Goal: Task Accomplishment & Management: Complete application form

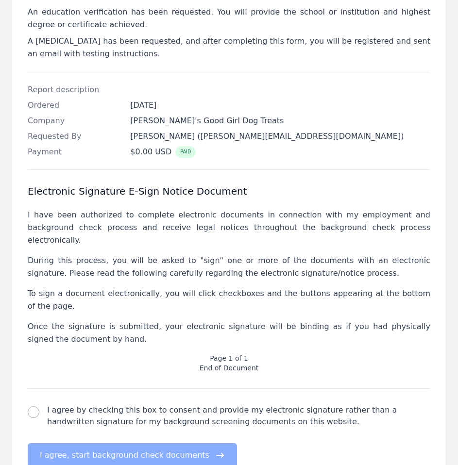
scroll to position [257, 0]
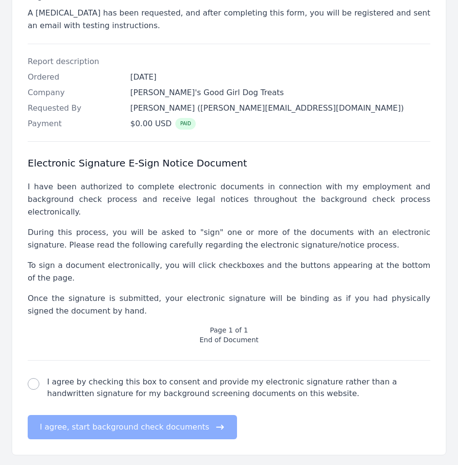
click at [68, 376] on label "I agree by checking this box to consent and provide my electronic signature rat…" at bounding box center [238, 387] width 383 height 23
click at [39, 378] on input "I agree by checking this box to consent and provide my electronic signature rat…" at bounding box center [34, 384] width 12 height 12
checkbox input "true"
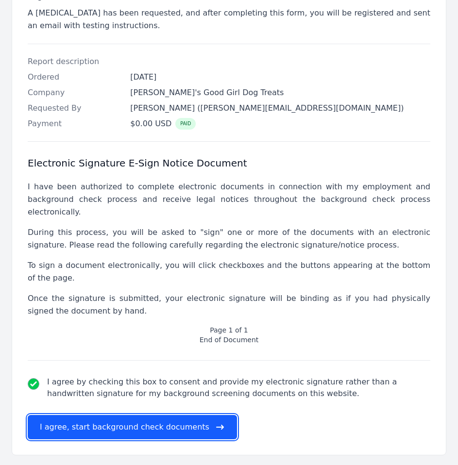
click at [118, 415] on button "I agree, start background check documents" at bounding box center [132, 427] width 209 height 24
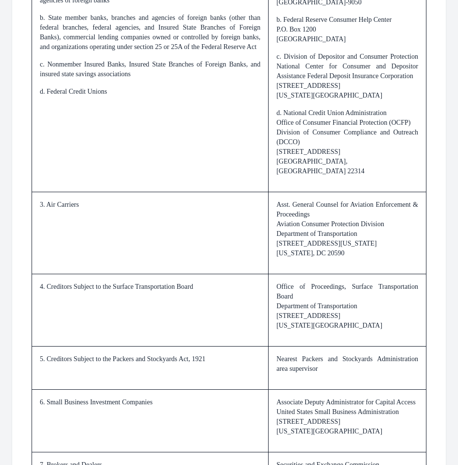
scroll to position [1513, 0]
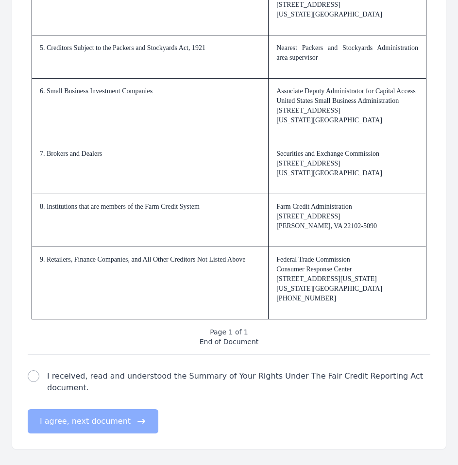
click at [101, 384] on label "I received, read and understood the Summary of Your Rights Under The Fair Credi…" at bounding box center [238, 382] width 383 height 23
click at [39, 382] on input "I received, read and understood the Summary of Your Rights Under The Fair Credi…" at bounding box center [34, 377] width 12 height 12
checkbox input "true"
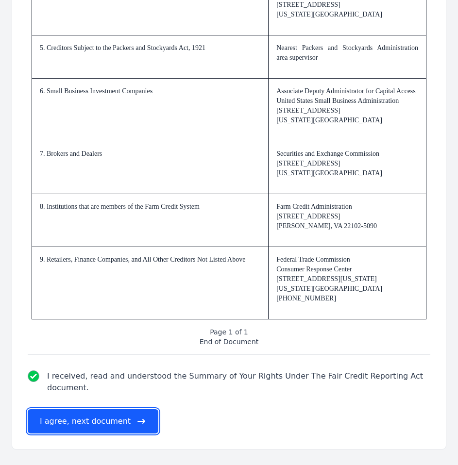
click at [113, 422] on button "I agree, next document" at bounding box center [93, 421] width 131 height 24
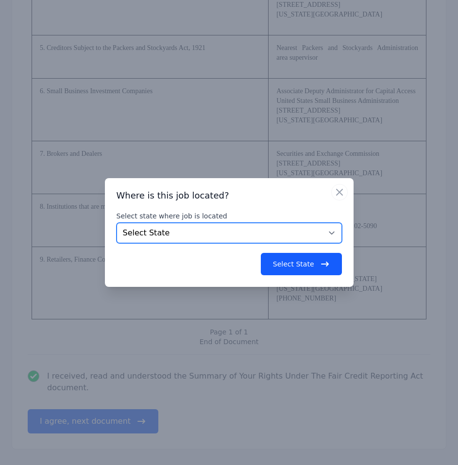
click at [299, 235] on select "Select State [US_STATE] [US_STATE] [US_STATE] [US_STATE] [US_STATE] [US_STATE] …" at bounding box center [229, 233] width 225 height 20
select select "NC"
click at [117, 223] on select "Select State [US_STATE] [US_STATE] [US_STATE] [US_STATE] [US_STATE] [US_STATE] …" at bounding box center [229, 233] width 225 height 20
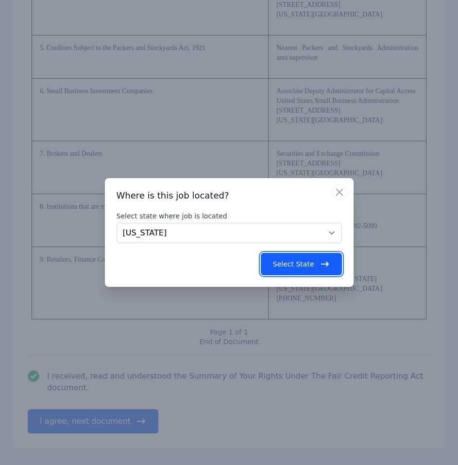
click at [318, 263] on button "Select State" at bounding box center [301, 264] width 81 height 22
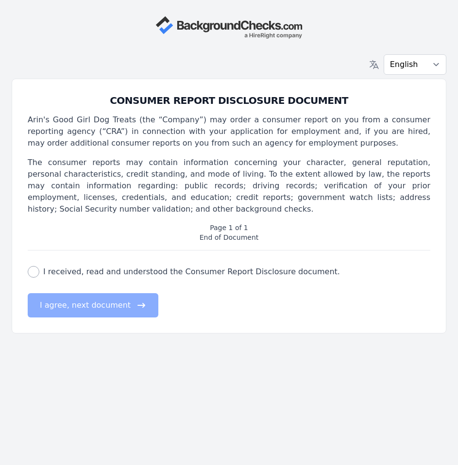
scroll to position [0, 0]
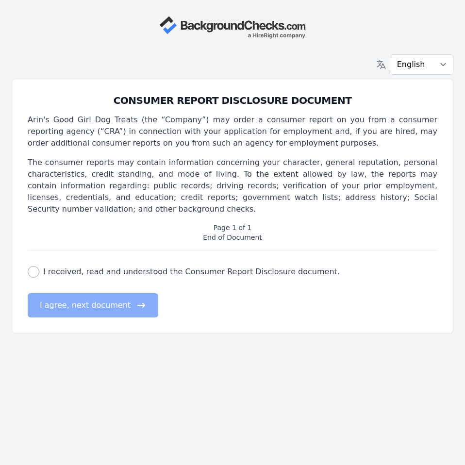
click at [46, 266] on label "I received, read and understood the Consumer Report Disclosure document." at bounding box center [191, 272] width 297 height 12
click at [39, 266] on input "I received, read and understood the Consumer Report Disclosure document." at bounding box center [34, 272] width 12 height 12
checkbox input "true"
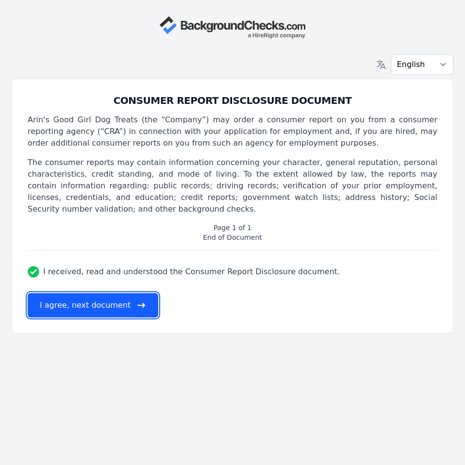
click at [64, 294] on button "I agree, next document" at bounding box center [93, 305] width 131 height 24
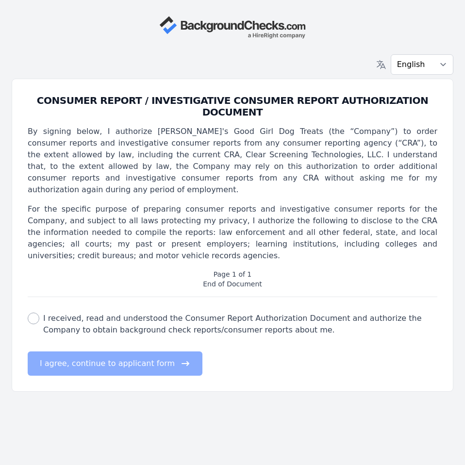
click at [90, 313] on label "I received, read and understood the Consumer Report Authorization Document and …" at bounding box center [240, 324] width 394 height 23
click at [39, 313] on input "I received, read and understood the Consumer Report Authorization Document and …" at bounding box center [34, 319] width 12 height 12
checkbox input "true"
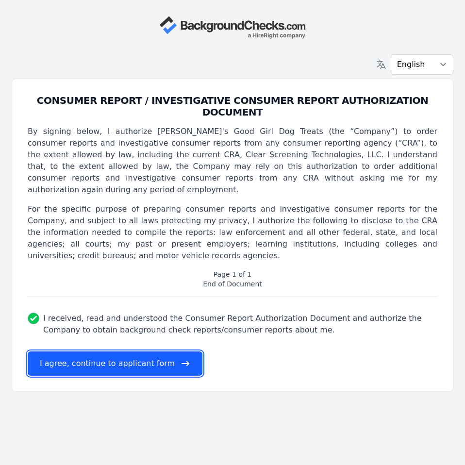
click at [97, 352] on button "I agree, continue to applicant form" at bounding box center [115, 364] width 175 height 24
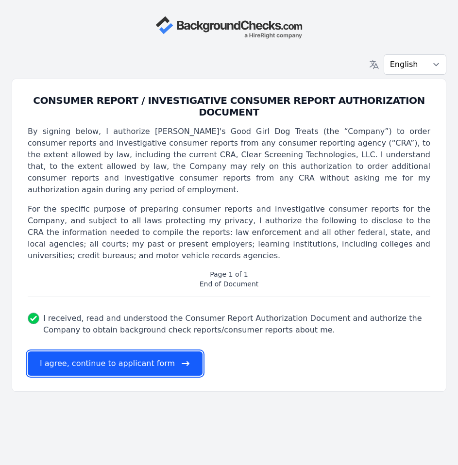
select select
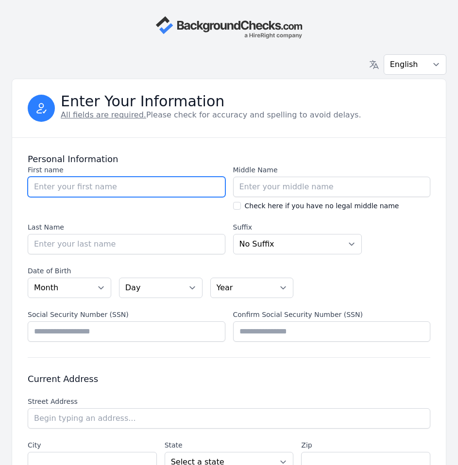
click at [168, 190] on input "First name" at bounding box center [127, 187] width 198 height 20
type input "[PERSON_NAME]"
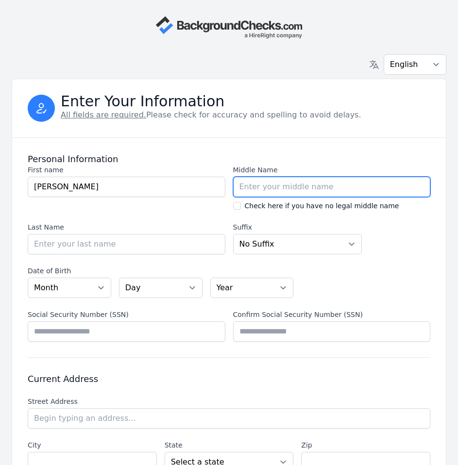
type input "J"
type input "[PERSON_NAME]"
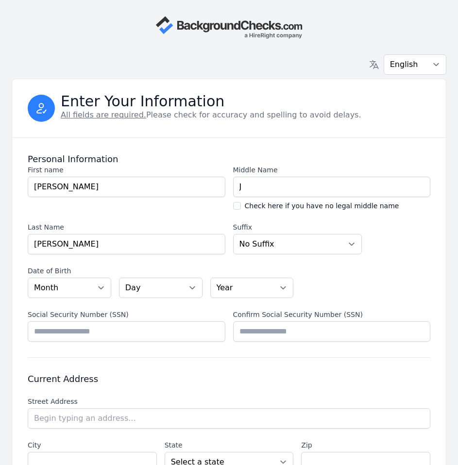
click at [333, 176] on div "Middle Name Middle Name J Check here if you have no legal middle name Check her…" at bounding box center [332, 188] width 198 height 46
click at [332, 182] on input "J" at bounding box center [332, 187] width 198 height 20
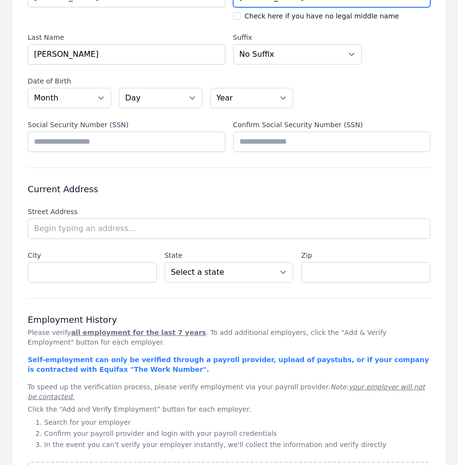
scroll to position [194, 0]
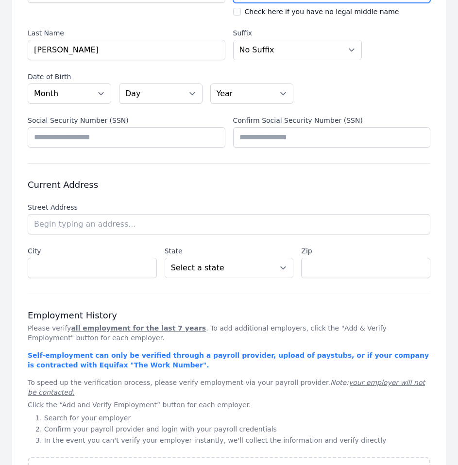
type input "[PERSON_NAME]"
click at [84, 92] on select "Month [DATE] - [DATE] - [DATE] - [DATE] - [DATE] - [DATE] - [DATE] - [DATE] - […" at bounding box center [70, 94] width 84 height 20
select select "07"
click at [28, 84] on select "Month [DATE] - [DATE] - [DATE] - [DATE] - [DATE] - [DATE] - [DATE] - [DATE] - […" at bounding box center [70, 94] width 84 height 20
click at [186, 92] on select "Day 01 02 03 04 05 06 07 08 09 10 11 12 13 14 15 16 17 18 19 20 21 22 23 24 25 …" at bounding box center [161, 94] width 84 height 20
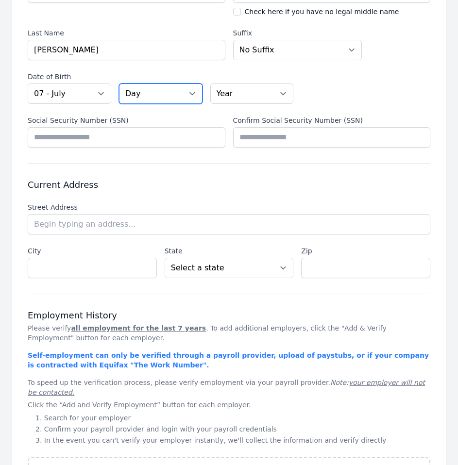
select select "09"
click at [119, 84] on select "Day 01 02 03 04 05 06 07 08 09 10 11 12 13 14 15 16 17 18 19 20 21 22 23 24 25 …" at bounding box center [161, 94] width 84 height 20
click at [255, 94] on select "Year [DATE] 2006 2005 2004 2003 2002 2001 2000 1999 1998 1997 1996 1995 1994 19…" at bounding box center [252, 94] width 84 height 20
select select "1996"
click at [210, 84] on select "Year [DATE] 2006 2005 2004 2003 2002 2001 2000 1999 1998 1997 1996 1995 1994 19…" at bounding box center [252, 94] width 84 height 20
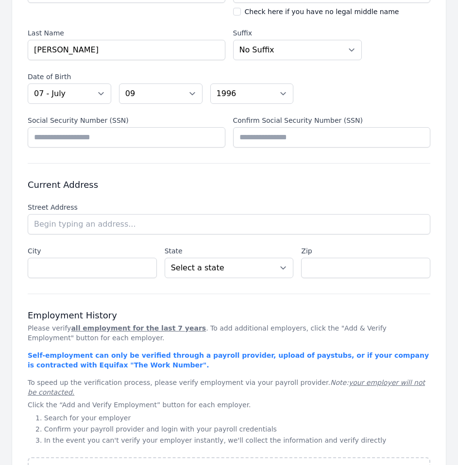
click at [88, 212] on label "Street Address" at bounding box center [229, 207] width 403 height 10
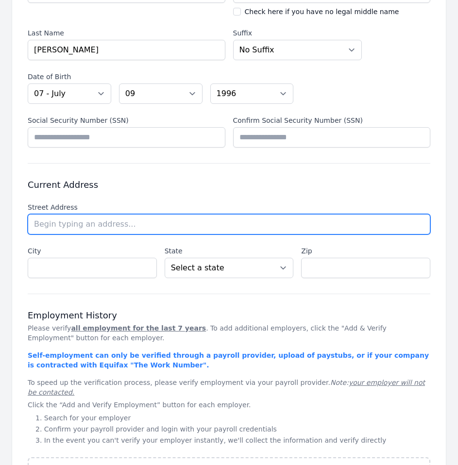
click at [87, 221] on input "text" at bounding box center [229, 224] width 403 height 20
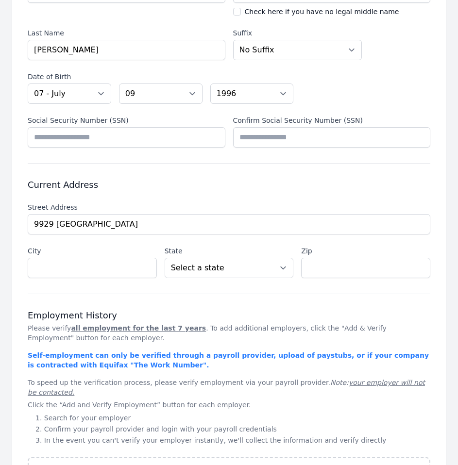
click at [0, 0] on li "[STREET_ADDRESS]" at bounding box center [0, 0] width 0 height 0
type input "[STREET_ADDRESS]"
type input "[GEOGRAPHIC_DATA]"
select select "NC"
type input "28078"
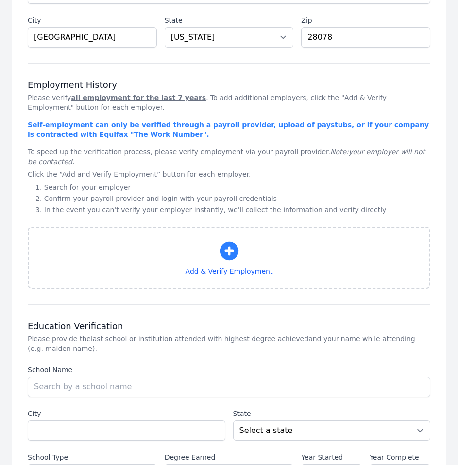
scroll to position [437, 0]
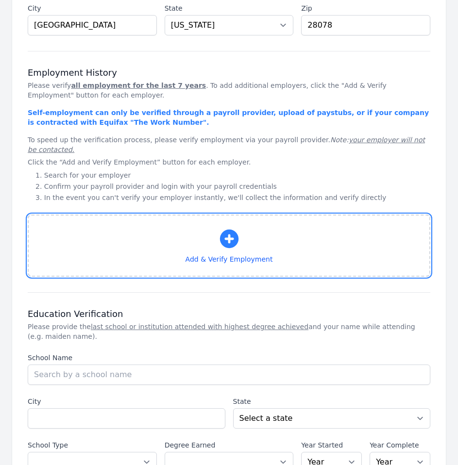
click at [180, 237] on button "Add & Verify Employment" at bounding box center [229, 246] width 403 height 62
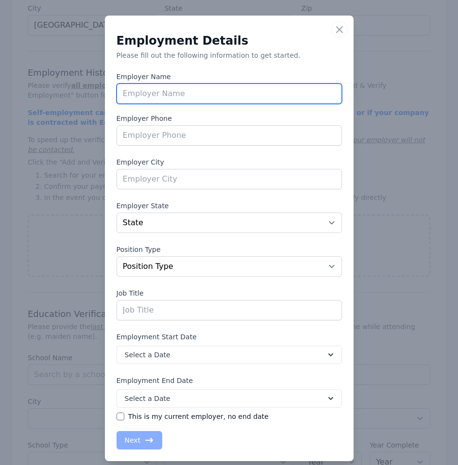
click at [236, 100] on input "text" at bounding box center [229, 94] width 225 height 20
type input "Aspire Tours"
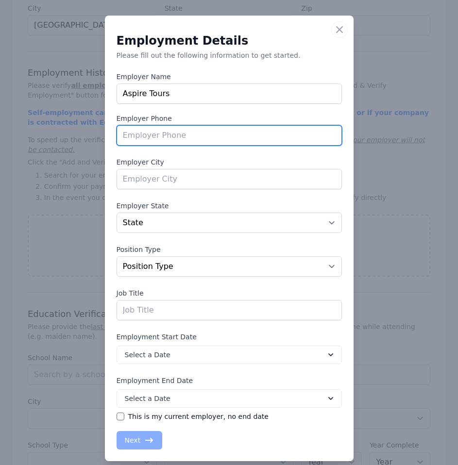
click at [246, 142] on input "tel" at bounding box center [229, 135] width 225 height 20
click at [151, 137] on input "tel" at bounding box center [229, 135] width 225 height 20
paste input "[PHONE_NUMBER]"
type input "[PHONE_NUMBER]"
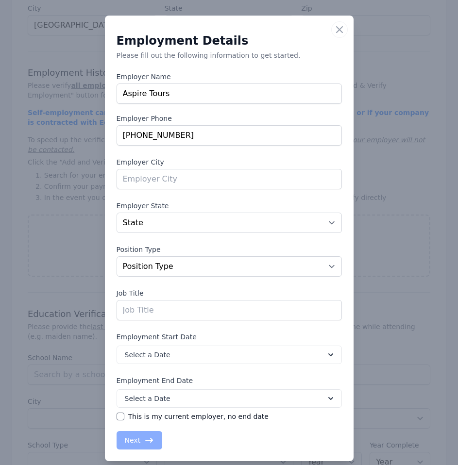
click at [236, 190] on div "Employment Details Please fill out the following information to get started. Em…" at bounding box center [229, 242] width 225 height 415
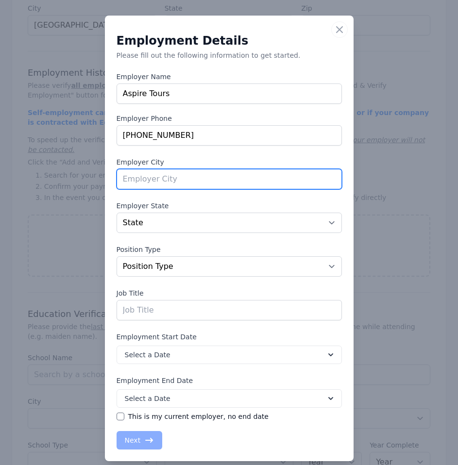
click at [237, 181] on input "text" at bounding box center [229, 179] width 225 height 20
type input "[GEOGRAPHIC_DATA]"
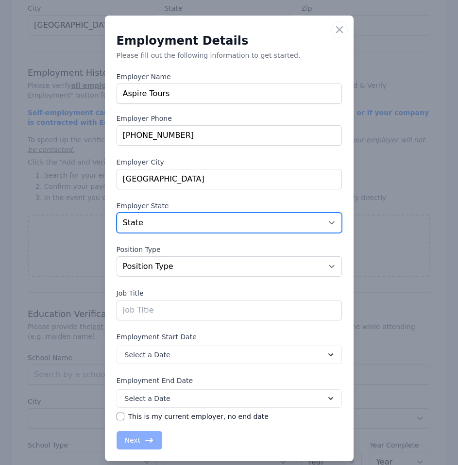
select select "CO"
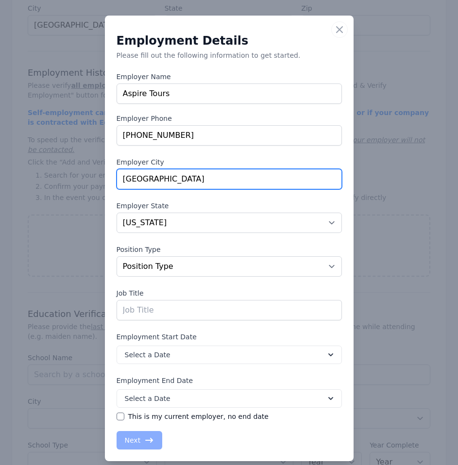
type input "[GEOGRAPHIC_DATA]"
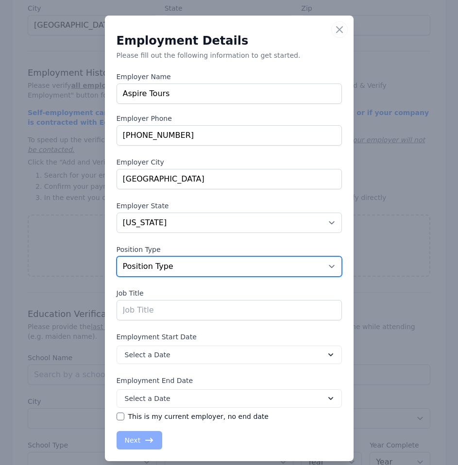
click at [193, 267] on select "Position Type Full Time Part time Self Employed Contract Internship Other" at bounding box center [229, 266] width 225 height 20
select select "fulltime"
click at [117, 256] on select "Position Type Full Time Part time Self Employed Contract Internship Other" at bounding box center [229, 266] width 225 height 20
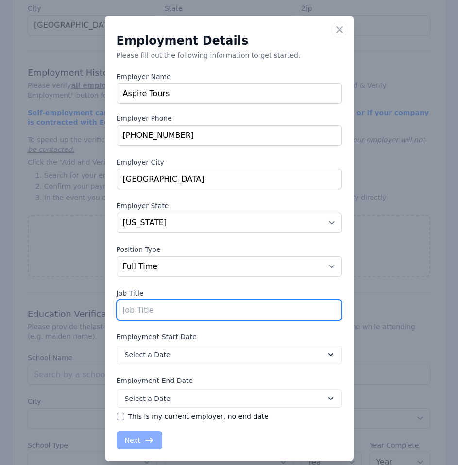
click at [209, 307] on input "text" at bounding box center [229, 310] width 225 height 20
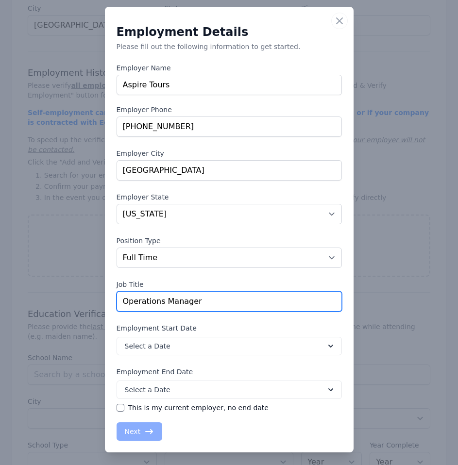
scroll to position [12, 0]
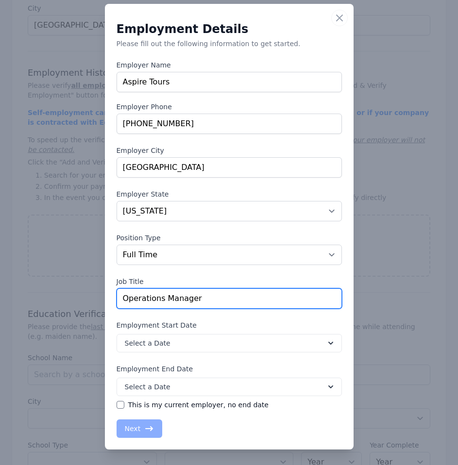
type input "Operations Manager"
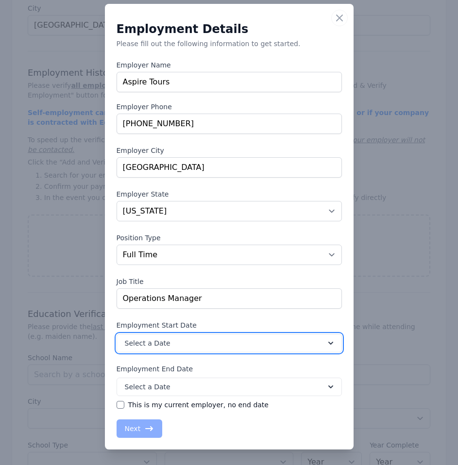
click at [240, 350] on button "Select a Date" at bounding box center [229, 343] width 225 height 18
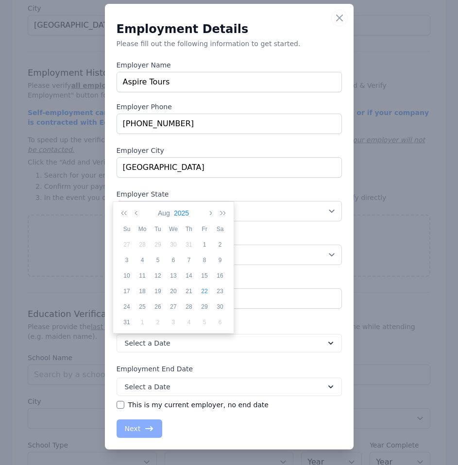
click at [184, 209] on button "2025" at bounding box center [181, 213] width 19 height 17
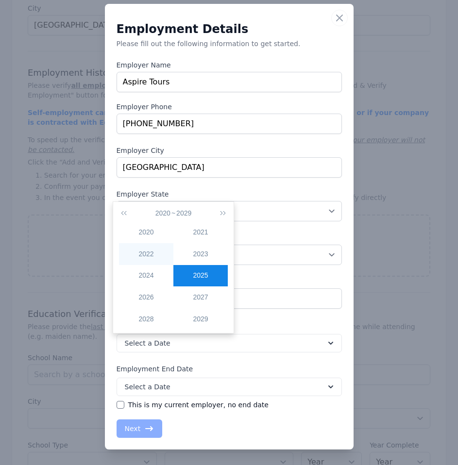
click at [164, 255] on div "2022" at bounding box center [146, 254] width 54 height 10
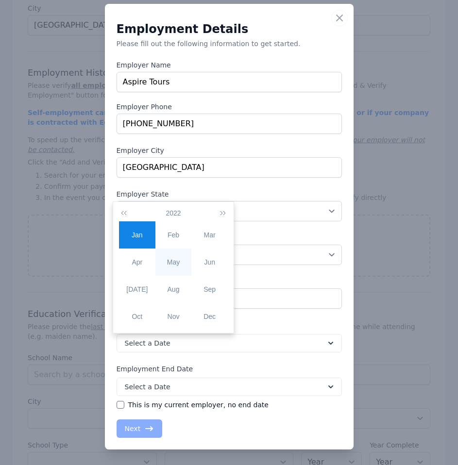
click at [174, 261] on div "May" at bounding box center [173, 262] width 36 height 10
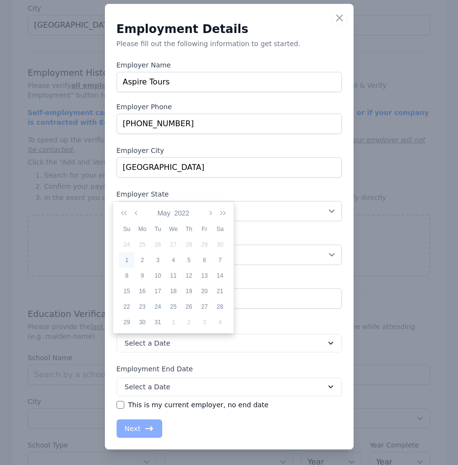
click at [120, 262] on div "1" at bounding box center [127, 260] width 16 height 9
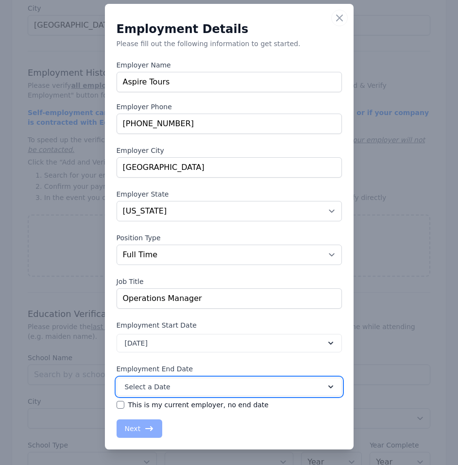
click at [239, 390] on button "Select a Date" at bounding box center [229, 387] width 225 height 18
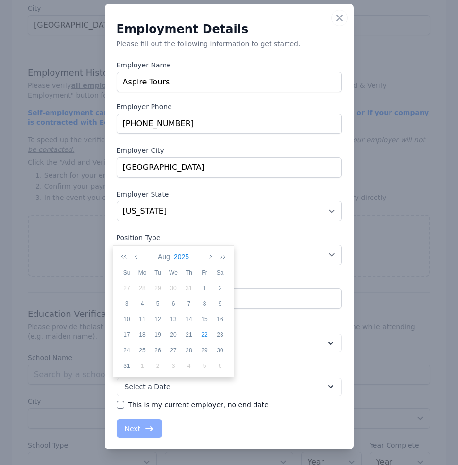
click at [183, 258] on button "2025" at bounding box center [181, 257] width 19 height 17
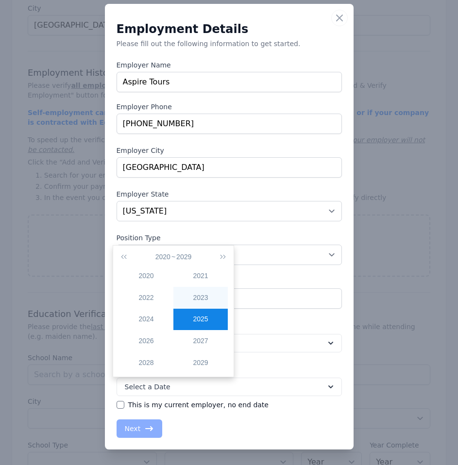
click at [192, 299] on div "2023" at bounding box center [200, 298] width 54 height 10
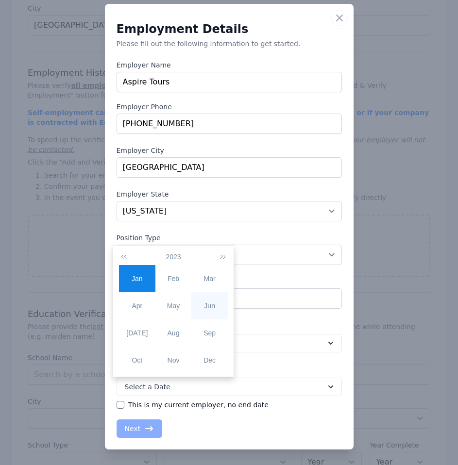
click at [212, 309] on div "Jun" at bounding box center [209, 306] width 36 height 10
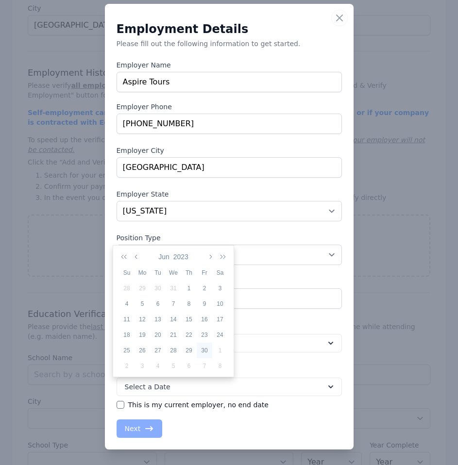
click at [205, 353] on div "30" at bounding box center [205, 350] width 16 height 9
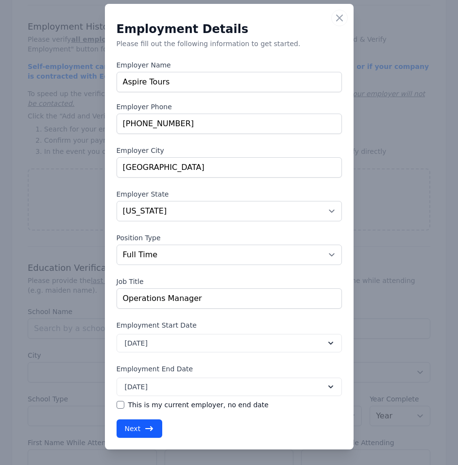
scroll to position [486, 0]
click at [127, 431] on button "Next" at bounding box center [140, 429] width 46 height 18
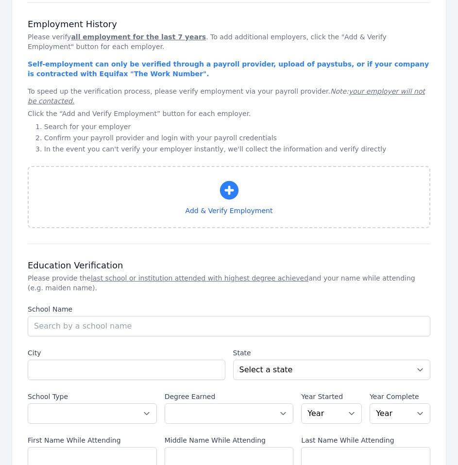
select select "CO"
select select "fulltime"
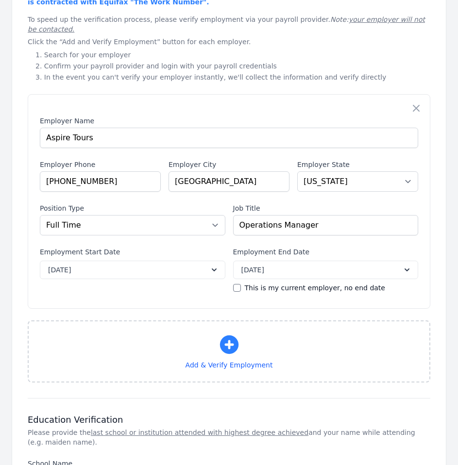
scroll to position [534, 0]
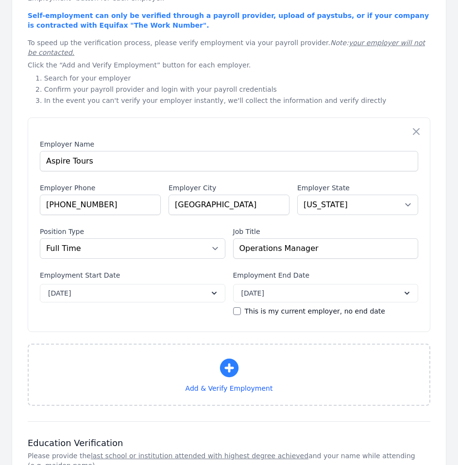
click at [289, 306] on label "This is my current employer, no end date" at bounding box center [315, 311] width 140 height 10
click at [241, 307] on input "This is my current employer, no end date" at bounding box center [237, 311] width 8 height 8
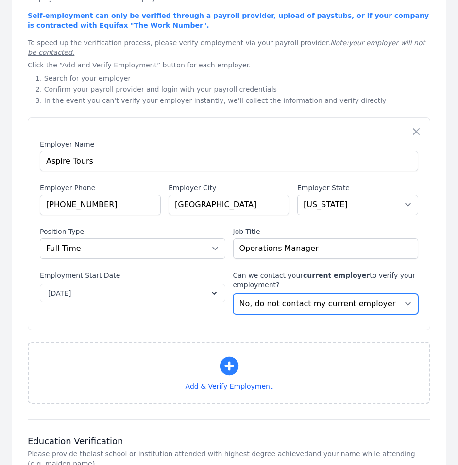
click at [352, 297] on select "No, do not contact my current employer Yes, you may contact my current employer" at bounding box center [325, 304] width 185 height 20
click at [345, 294] on select "No, do not contact my current employer Yes, you may contact my current employer" at bounding box center [325, 304] width 185 height 20
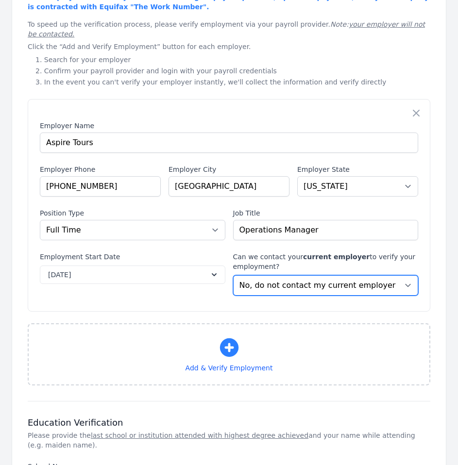
scroll to position [596, 0]
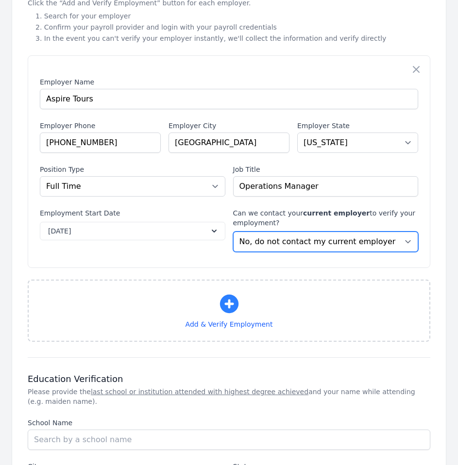
click at [326, 232] on select "No, do not contact my current employer Yes, you may contact my current employer" at bounding box center [325, 242] width 185 height 20
click at [233, 232] on select "No, do not contact my current employer Yes, you may contact my current employer" at bounding box center [325, 242] width 185 height 20
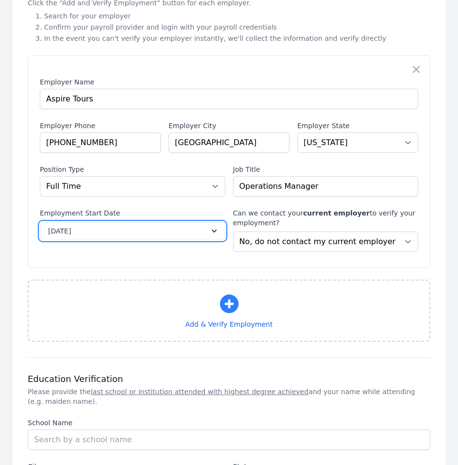
click at [218, 226] on icon at bounding box center [214, 231] width 10 height 10
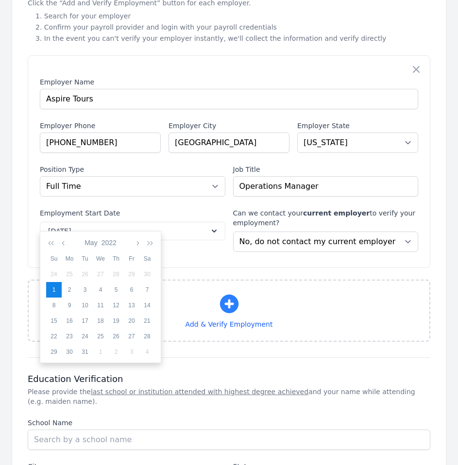
click at [53, 287] on div "1" at bounding box center [54, 290] width 16 height 9
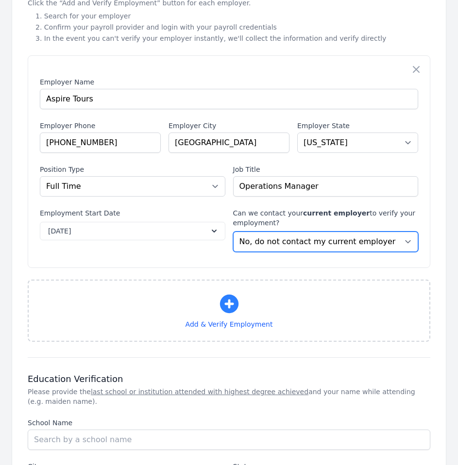
click at [317, 235] on select "No, do not contact my current employer Yes, you may contact my current employer" at bounding box center [325, 242] width 185 height 20
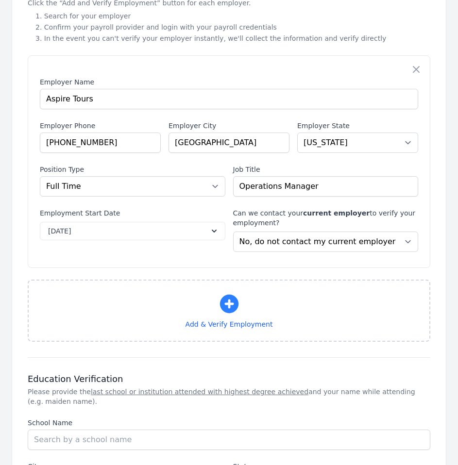
click at [181, 248] on div "Employer Name Employer Name Aspire Tours Employer Phone Employer Phone [PHONE_N…" at bounding box center [229, 161] width 403 height 213
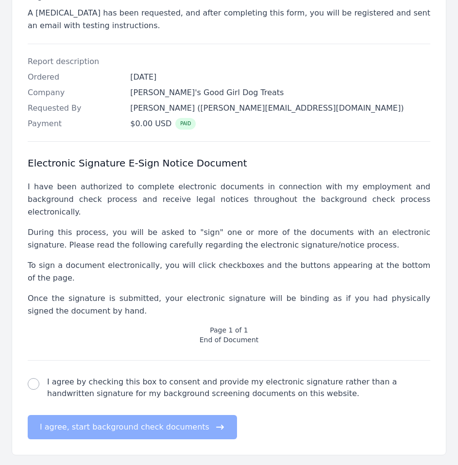
click at [62, 361] on div "electronic signature check I agree by checking this box to consent and provide …" at bounding box center [229, 400] width 403 height 79
click at [57, 376] on label "I agree by checking this box to consent and provide my electronic signature rat…" at bounding box center [238, 387] width 383 height 23
click at [39, 378] on input "I agree by checking this box to consent and provide my electronic signature rat…" at bounding box center [34, 384] width 12 height 12
checkbox input "true"
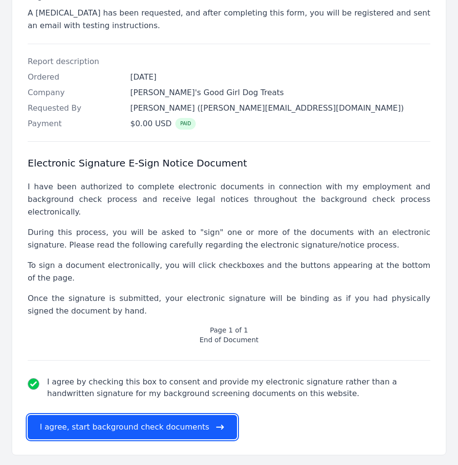
click at [109, 415] on button "I agree, start background check documents" at bounding box center [132, 427] width 209 height 24
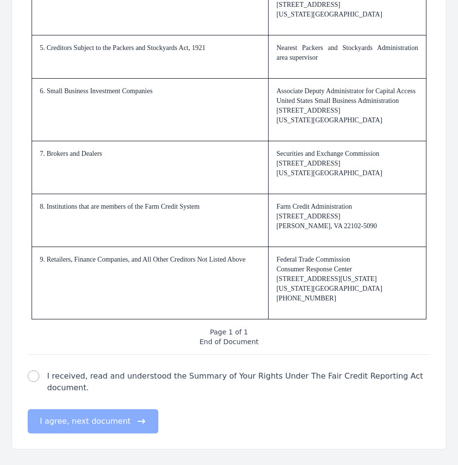
scroll to position [1513, 0]
click at [93, 384] on label "I received, read and understood the Summary of Your Rights Under The Fair Credi…" at bounding box center [238, 382] width 383 height 23
click at [39, 382] on input "I received, read and understood the Summary of Your Rights Under The Fair Credi…" at bounding box center [34, 377] width 12 height 12
checkbox input "true"
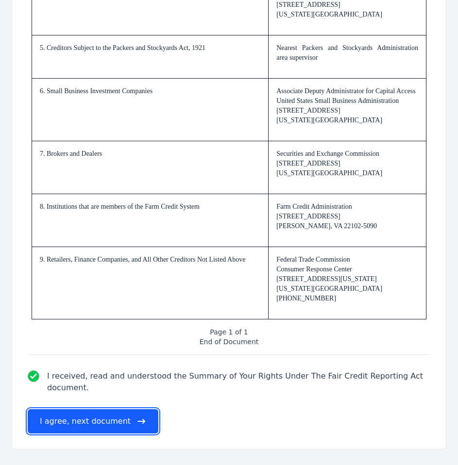
click at [95, 423] on button "I agree, next document" at bounding box center [93, 421] width 131 height 24
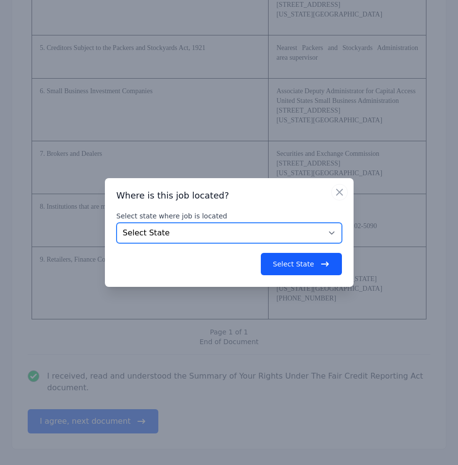
click at [227, 243] on select "Select State [US_STATE] [US_STATE] [US_STATE] [US_STATE] [US_STATE] [US_STATE] …" at bounding box center [229, 233] width 225 height 20
select select "NC"
click at [117, 223] on select "Select State [US_STATE] [US_STATE] [US_STATE] [US_STATE] [US_STATE] [US_STATE] …" at bounding box center [229, 233] width 225 height 20
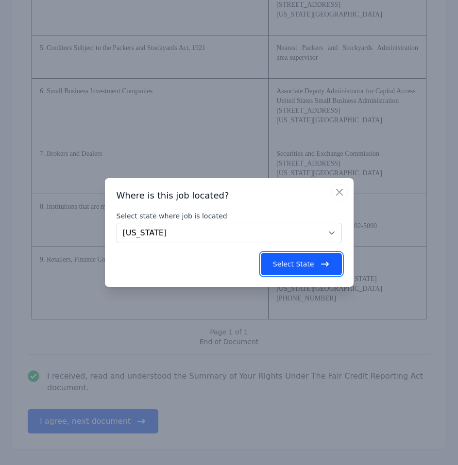
click at [331, 264] on button "Select State" at bounding box center [301, 264] width 81 height 22
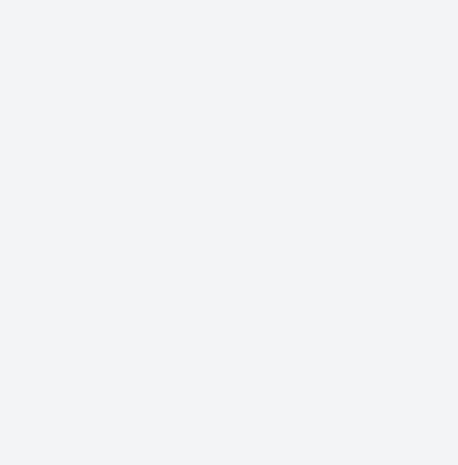
scroll to position [0, 0]
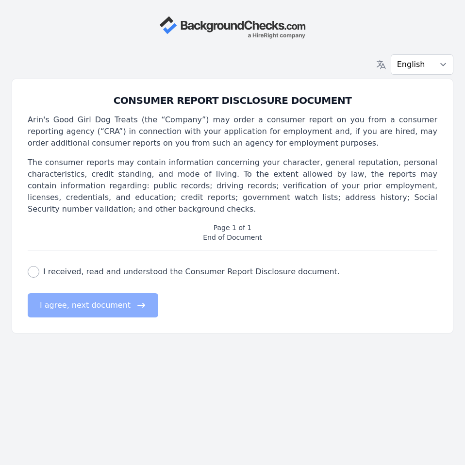
click at [67, 266] on label "I received, read and understood the Consumer Report Disclosure document." at bounding box center [191, 272] width 297 height 12
click at [39, 266] on input "I received, read and understood the Consumer Report Disclosure document." at bounding box center [34, 272] width 12 height 12
checkbox input "true"
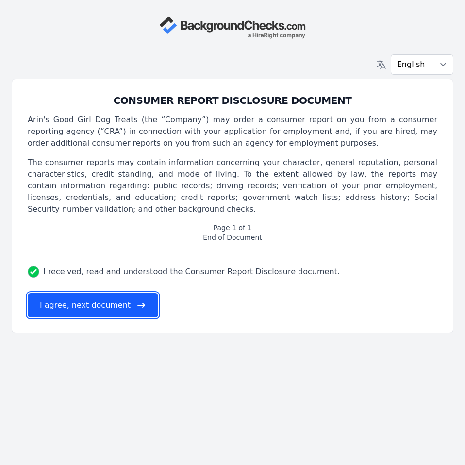
click at [76, 293] on button "I agree, next document" at bounding box center [93, 305] width 131 height 24
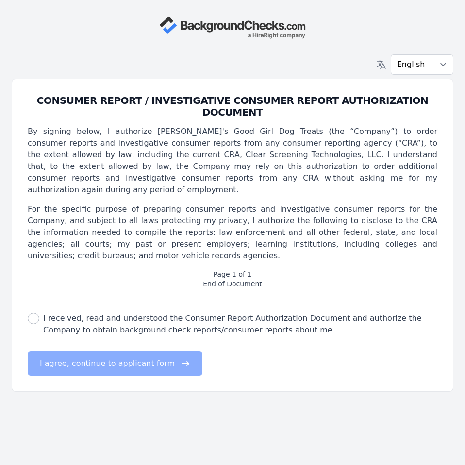
click at [115, 313] on label "I received, read and understood the Consumer Report Authorization Document and …" at bounding box center [240, 324] width 394 height 23
click at [39, 313] on input "I received, read and understood the Consumer Report Authorization Document and …" at bounding box center [34, 319] width 12 height 12
checkbox input "true"
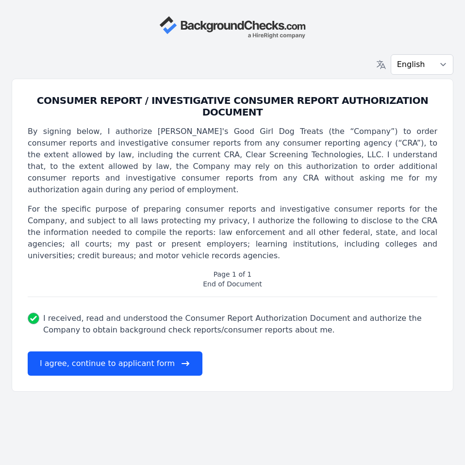
click at [139, 363] on div "English Español Français CONSUMER REPORT / INVESTIGATIVE CONSUMER REPORT AUTHOR…" at bounding box center [232, 232] width 465 height 465
click at [146, 352] on button "I agree, continue to applicant form" at bounding box center [115, 364] width 175 height 24
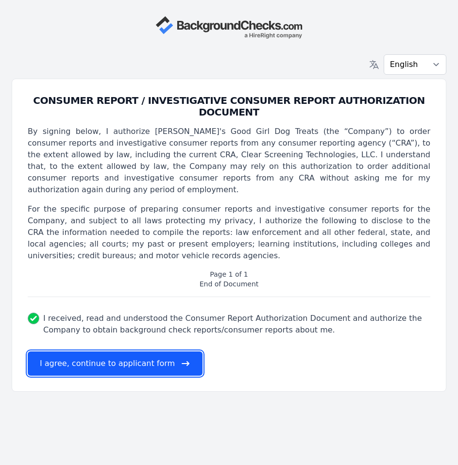
select select
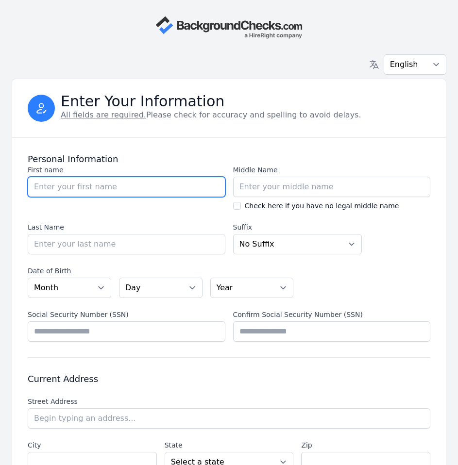
click at [154, 182] on input "First name" at bounding box center [127, 187] width 198 height 20
type input "[PERSON_NAME]"
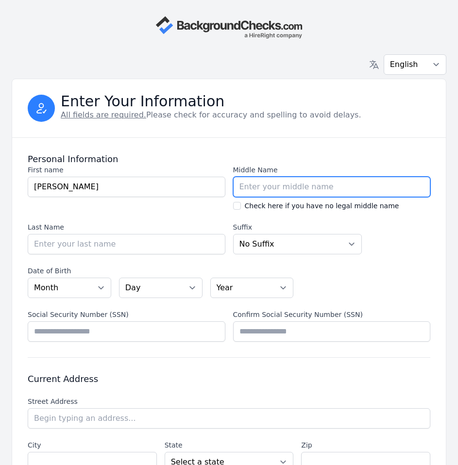
type input "J"
type input "[PERSON_NAME]"
click at [257, 186] on input "J" at bounding box center [332, 187] width 198 height 20
type input "[PERSON_NAME]"
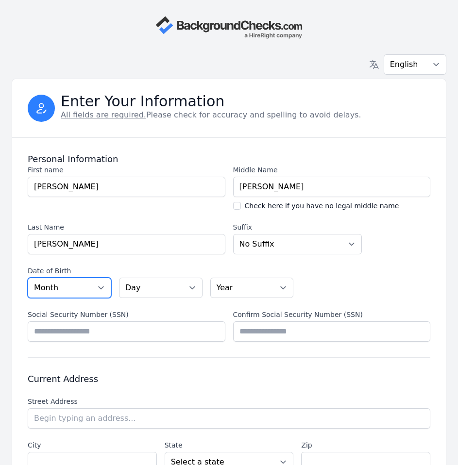
click at [84, 288] on select "Month [DATE] - [DATE] - [DATE] - [DATE] - [DATE] - [DATE] - [DATE] - [DATE] - […" at bounding box center [70, 288] width 84 height 20
select select "07"
click at [28, 278] on select "Month [DATE] - [DATE] - [DATE] - [DATE] - [DATE] - [DATE] - [DATE] - [DATE] - […" at bounding box center [70, 288] width 84 height 20
click at [148, 286] on select "Day 01 02 03 04 05 06 07 08 09 10 11 12 13 14 15 16 17 18 19 20 21 22 23 24 25 …" at bounding box center [161, 288] width 84 height 20
select select "09"
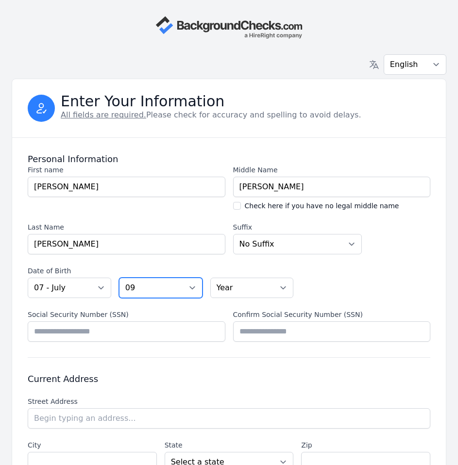
click at [119, 278] on select "Day 01 02 03 04 05 06 07 08 09 10 11 12 13 14 15 16 17 18 19 20 21 22 23 24 25 …" at bounding box center [161, 288] width 84 height 20
click at [243, 287] on select "Year [DATE] 2006 2005 2004 2003 2002 2001 2000 1999 1998 1997 1996 1995 1994 19…" at bounding box center [252, 288] width 84 height 20
select select "1996"
click at [210, 278] on select "Year [DATE] 2006 2005 2004 2003 2002 2001 2000 1999 1998 1997 1996 1995 1994 19…" at bounding box center [252, 288] width 84 height 20
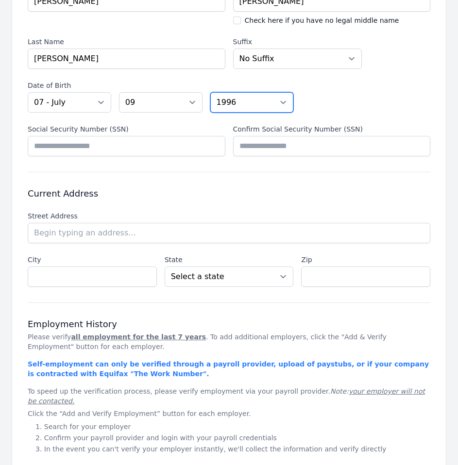
scroll to position [194, 0]
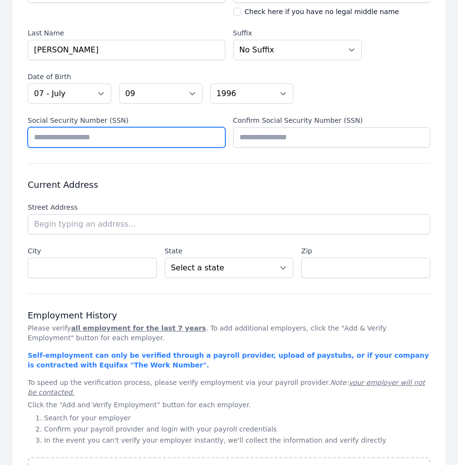
click at [115, 137] on input "Social Security Number (SSN)" at bounding box center [127, 137] width 198 height 20
type input "*********"
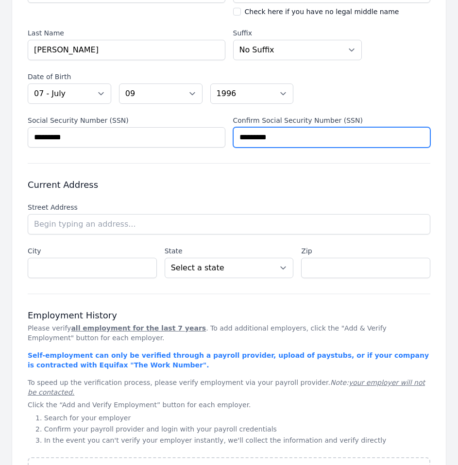
type input "*********"
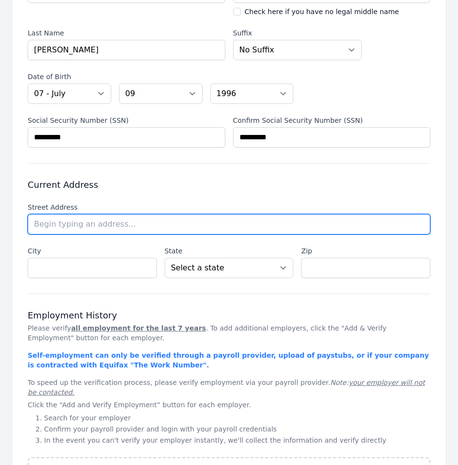
click at [170, 227] on input "text" at bounding box center [229, 224] width 403 height 20
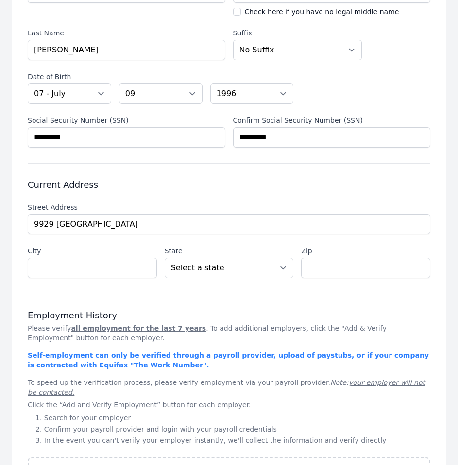
click at [0, 0] on li "[STREET_ADDRESS]" at bounding box center [0, 0] width 0 height 0
type input "[STREET_ADDRESS]"
type input "[GEOGRAPHIC_DATA]"
select select "NC"
type input "28078"
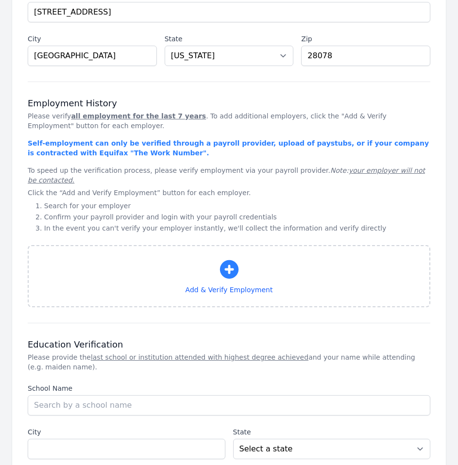
scroll to position [437, 0]
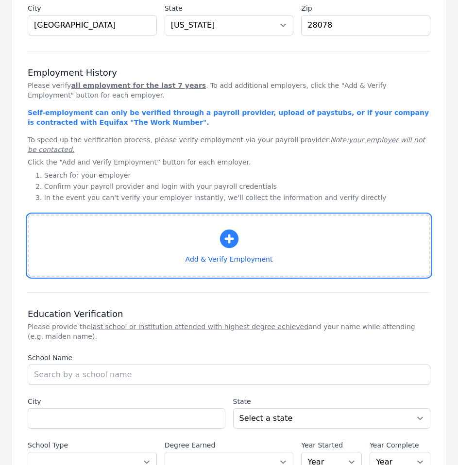
click at [249, 228] on button "Add & Verify Employment" at bounding box center [229, 246] width 403 height 62
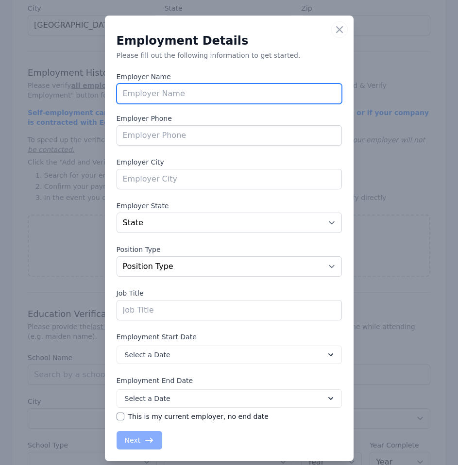
click at [247, 93] on input "text" at bounding box center [229, 94] width 225 height 20
type input "Aspire Tours"
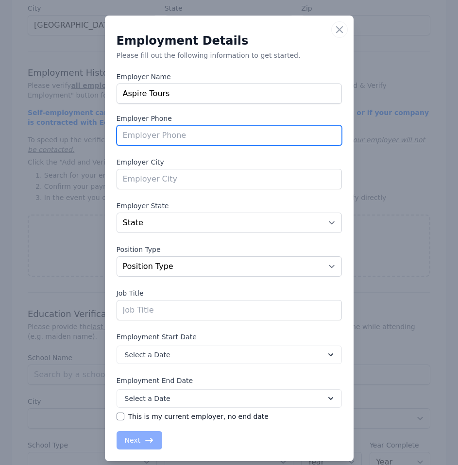
click at [179, 137] on input "tel" at bounding box center [229, 135] width 225 height 20
paste input "[PHONE_NUMBER]"
type input "[PHONE_NUMBER]"
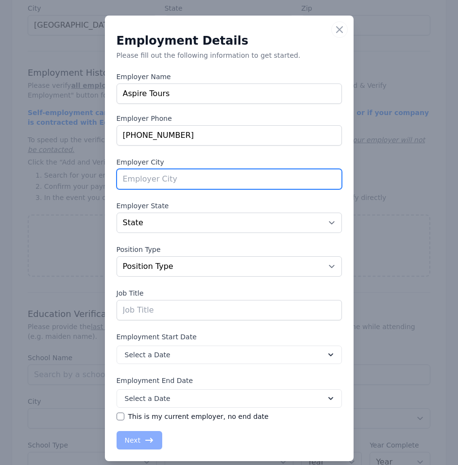
click at [231, 180] on input "text" at bounding box center [229, 179] width 225 height 20
type input "[GEOGRAPHIC_DATA]"
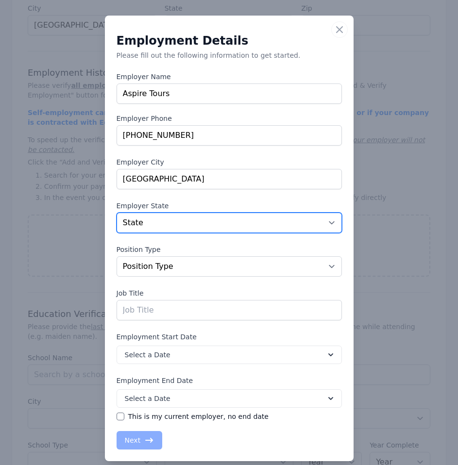
select select "CO"
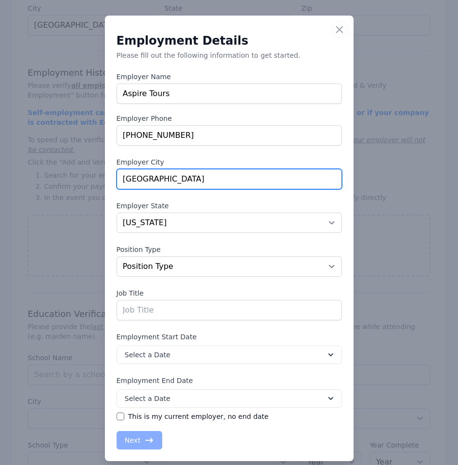
type input "[GEOGRAPHIC_DATA]"
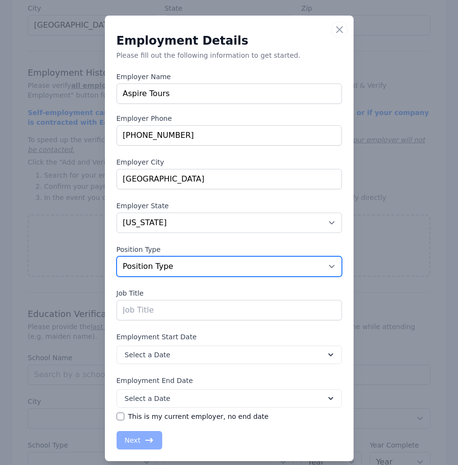
click at [202, 258] on select "Position Type Full Time Part time Self Employed Contract Internship Other" at bounding box center [229, 266] width 225 height 20
select select "fulltime"
click at [117, 256] on select "Position Type Full Time Part time Self Employed Contract Internship Other" at bounding box center [229, 266] width 225 height 20
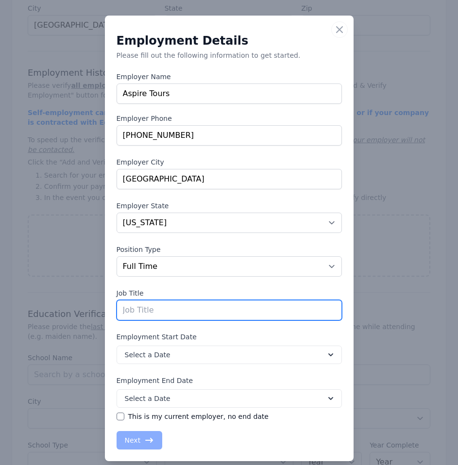
click at [213, 310] on input "text" at bounding box center [229, 310] width 225 height 20
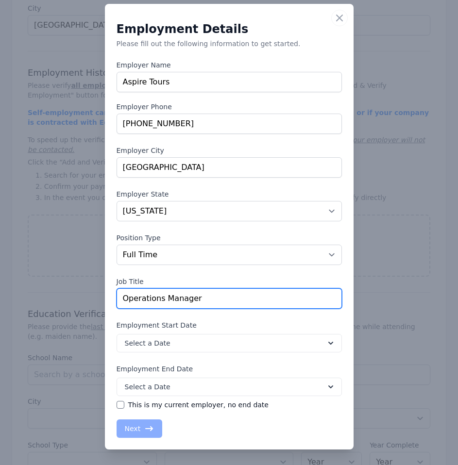
type input "Operations Manager"
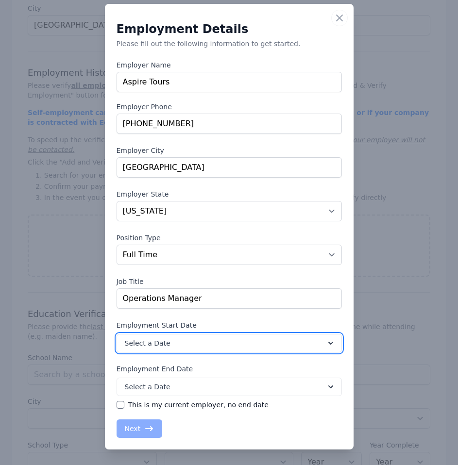
click at [238, 344] on button "Select a Date" at bounding box center [229, 343] width 225 height 18
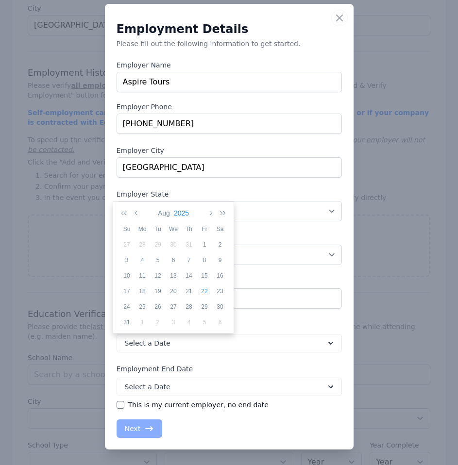
click at [182, 210] on button "2025" at bounding box center [181, 213] width 19 height 17
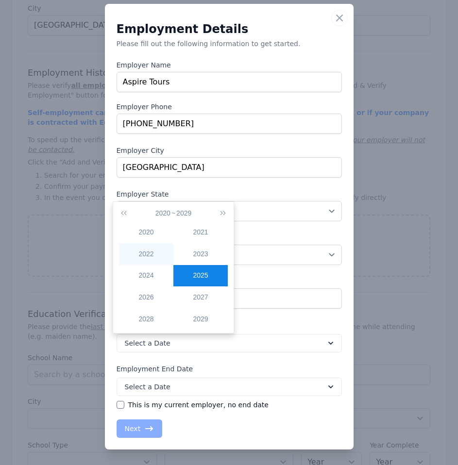
click at [146, 255] on div "2022" at bounding box center [146, 254] width 54 height 10
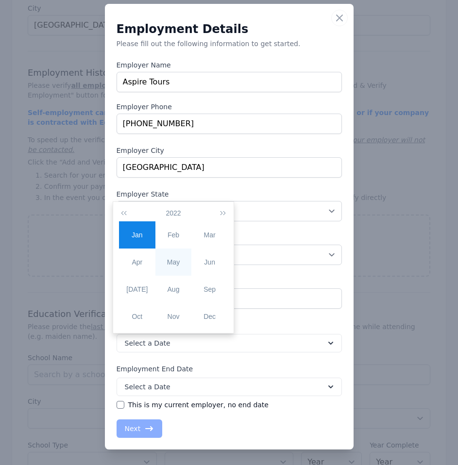
click at [180, 267] on div "May" at bounding box center [173, 262] width 36 height 10
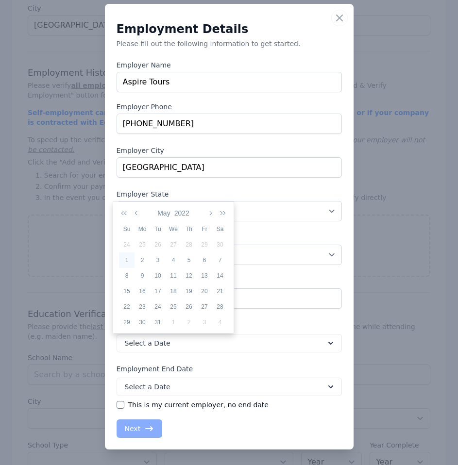
click at [125, 261] on div "1" at bounding box center [127, 260] width 16 height 9
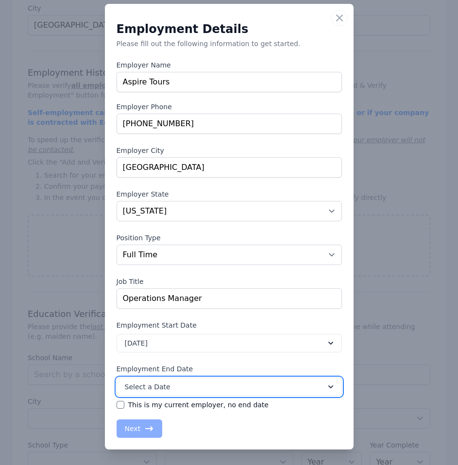
click at [176, 381] on button "Select a Date" at bounding box center [229, 387] width 225 height 18
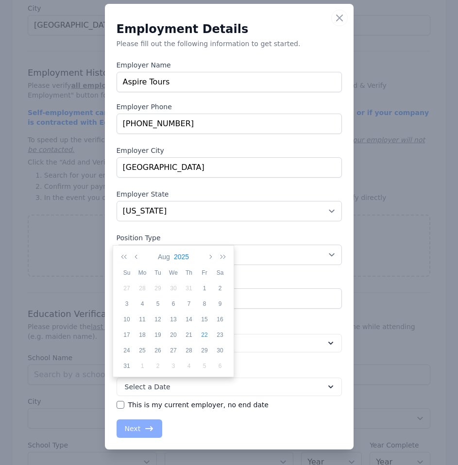
click at [180, 258] on button "2025" at bounding box center [181, 257] width 19 height 17
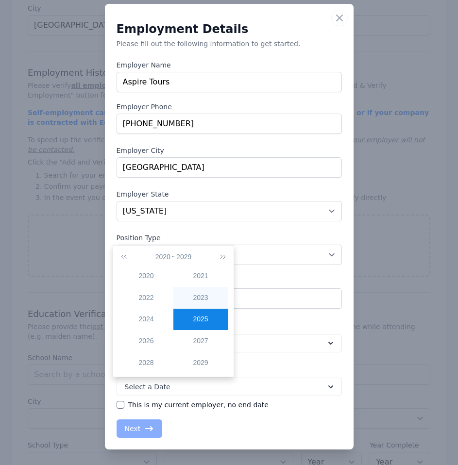
click at [186, 298] on div "2023" at bounding box center [200, 298] width 54 height 10
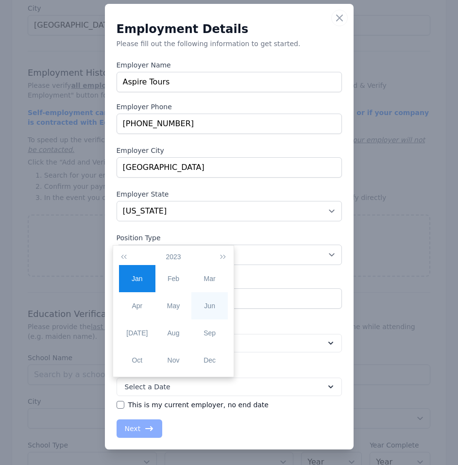
click at [206, 310] on div "Jun" at bounding box center [209, 306] width 36 height 10
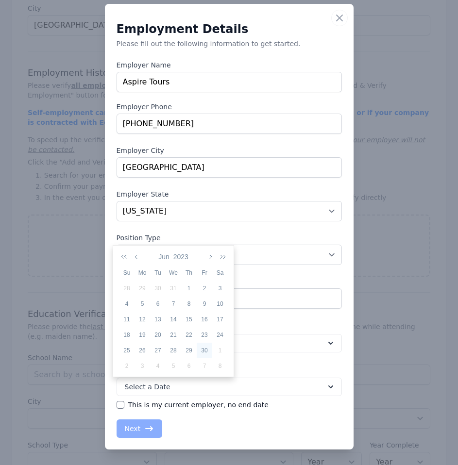
click at [202, 349] on div "30" at bounding box center [205, 350] width 16 height 9
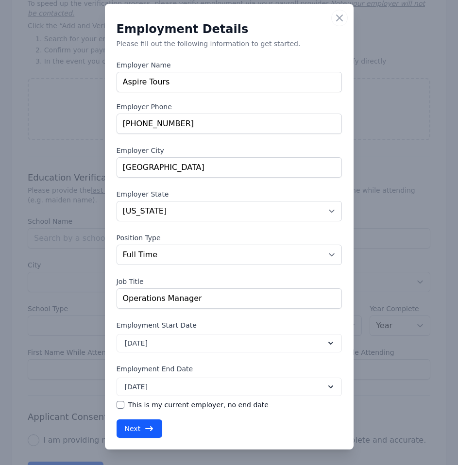
scroll to position [583, 0]
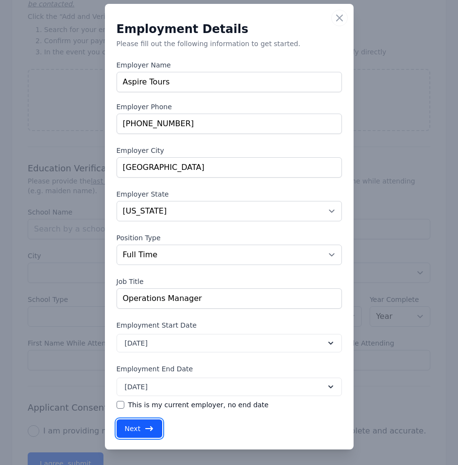
click at [133, 429] on button "Next" at bounding box center [140, 429] width 46 height 18
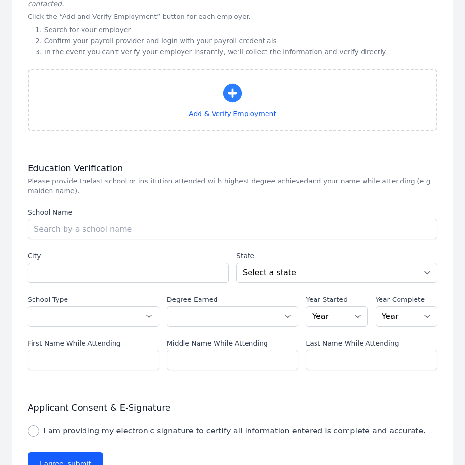
select select "CO"
select select "fulltime"
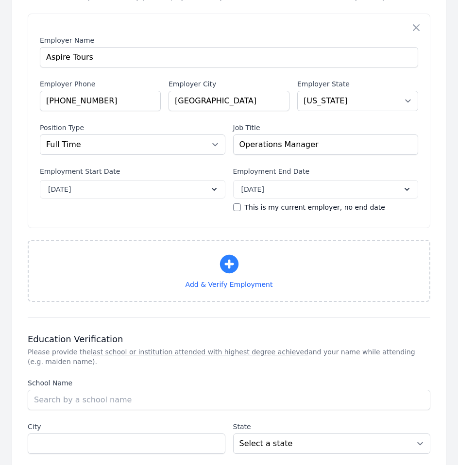
scroll to position [631, 0]
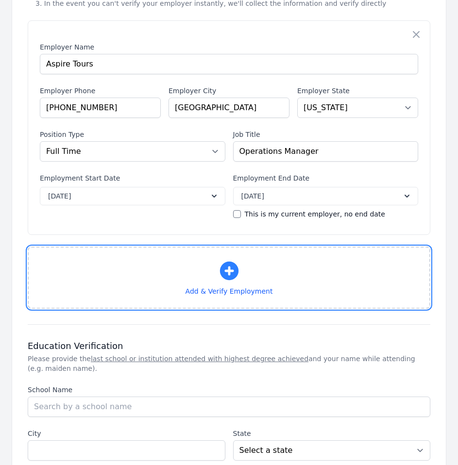
click at [262, 269] on button "Add & Verify Employment" at bounding box center [229, 278] width 403 height 62
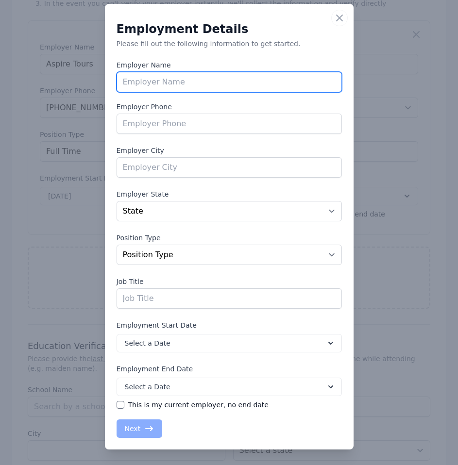
click at [223, 89] on input "text" at bounding box center [229, 82] width 225 height 20
type input "O"
type input "Project CURE"
click at [215, 76] on input "Project CURE" at bounding box center [229, 82] width 225 height 20
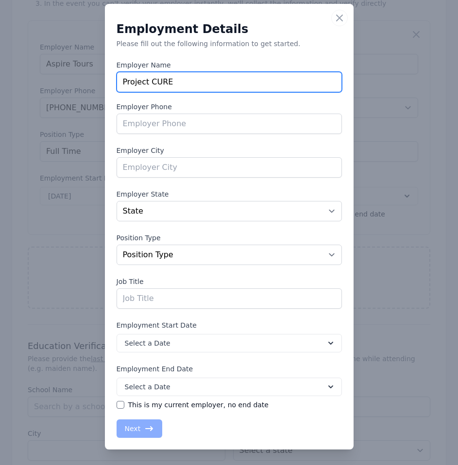
click at [215, 76] on input "Project CURE" at bounding box center [229, 82] width 225 height 20
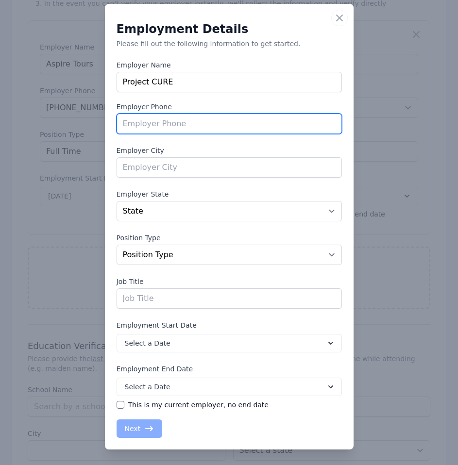
click at [198, 116] on input "tel" at bounding box center [229, 124] width 225 height 20
paste input "+18884276942"
type input "+18884276942"
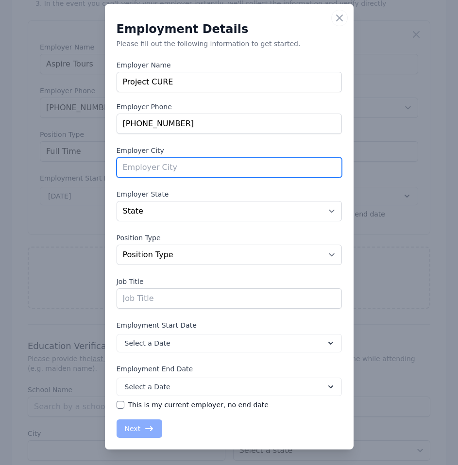
click at [166, 168] on input "text" at bounding box center [229, 167] width 225 height 20
type input "[GEOGRAPHIC_DATA]"
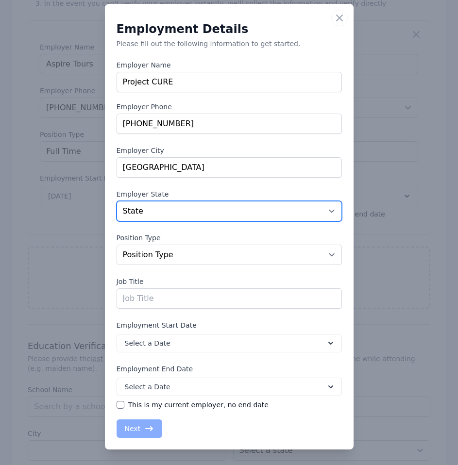
select select "CO"
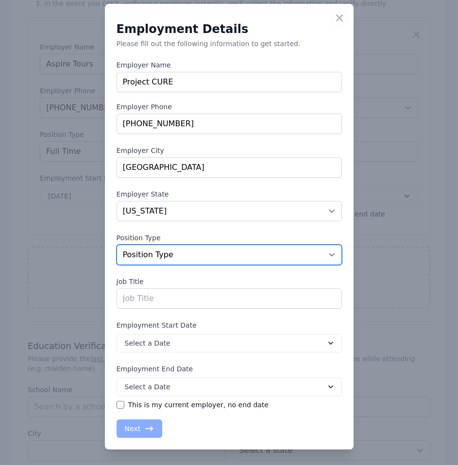
click at [209, 258] on select "Position Type Full Time Part time Self Employed Contract Internship Other" at bounding box center [229, 255] width 225 height 20
select select "fulltime"
click at [117, 245] on select "Position Type Full Time Part time Self Employed Contract Internship Other" at bounding box center [229, 255] width 225 height 20
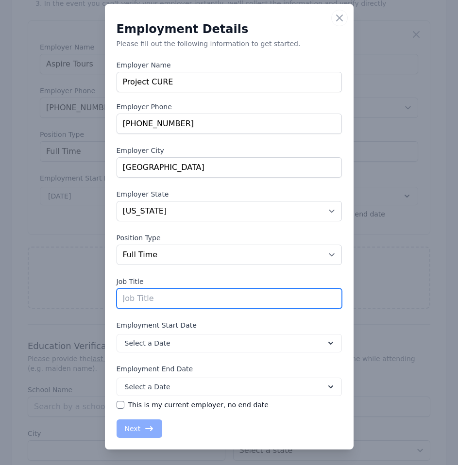
click at [210, 294] on input "text" at bounding box center [229, 298] width 225 height 20
type input "Director of CURE Kit Programs"
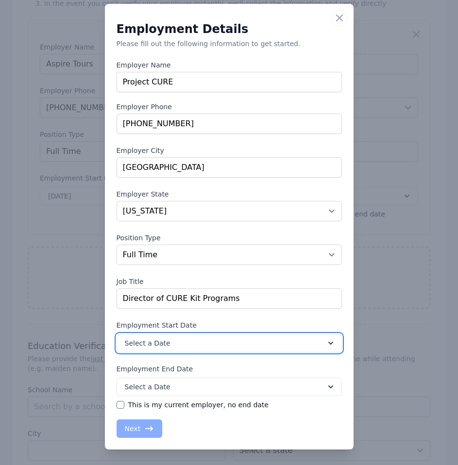
click at [283, 342] on button "Select a Date" at bounding box center [229, 343] width 225 height 18
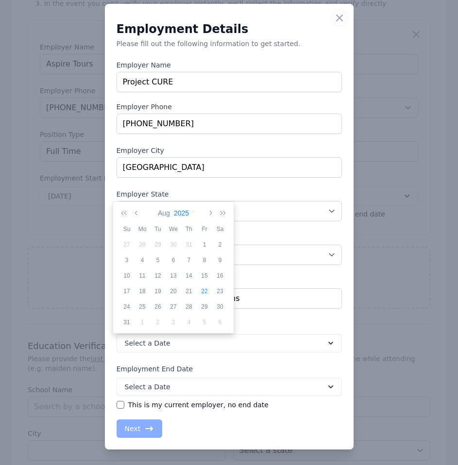
click at [182, 215] on button "2025" at bounding box center [181, 213] width 19 height 17
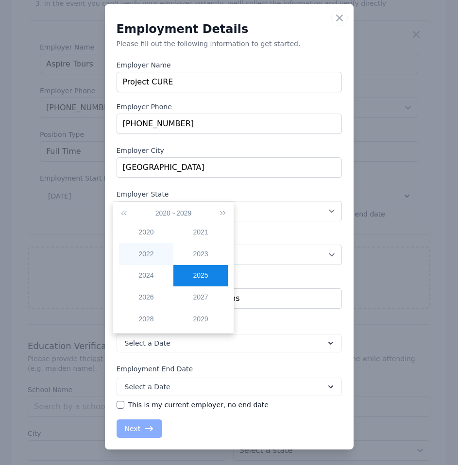
click at [159, 257] on div "2022" at bounding box center [146, 254] width 54 height 10
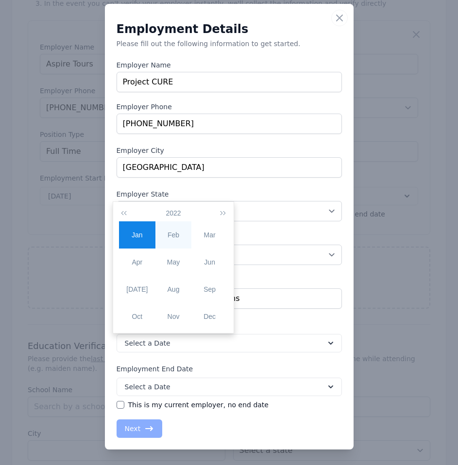
click at [169, 237] on div "Feb" at bounding box center [173, 235] width 36 height 10
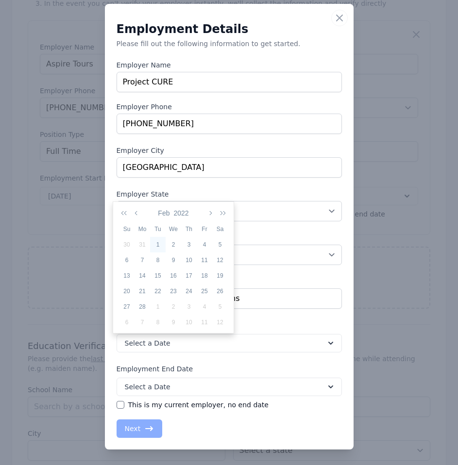
click at [153, 246] on div "1" at bounding box center [158, 244] width 16 height 9
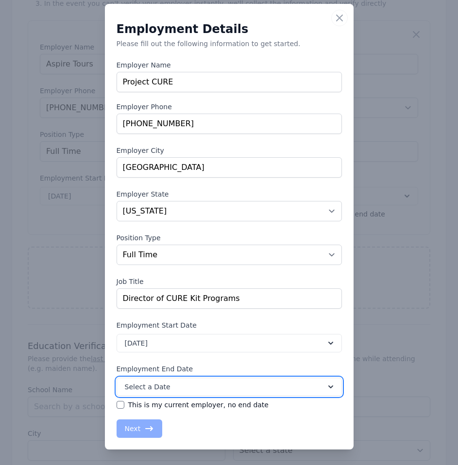
click at [216, 388] on button "Select a Date" at bounding box center [229, 387] width 225 height 18
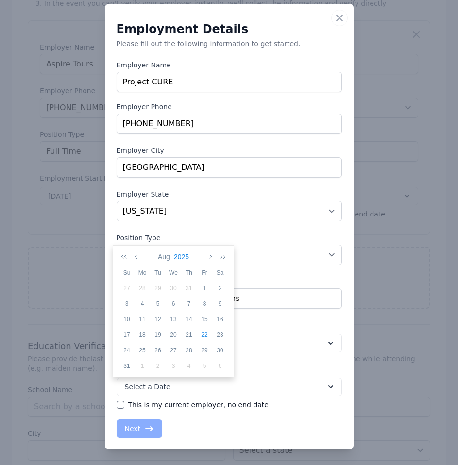
click at [186, 251] on button "2025" at bounding box center [181, 257] width 19 height 17
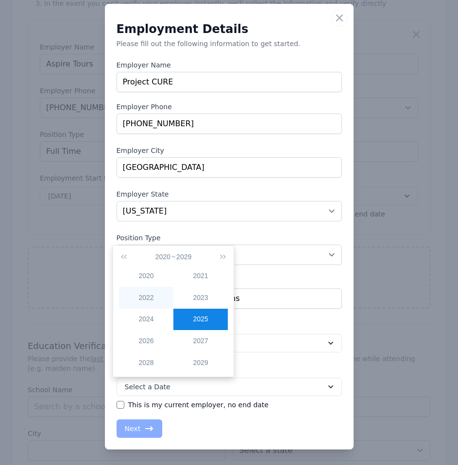
click at [152, 293] on div "2022" at bounding box center [146, 298] width 54 height 10
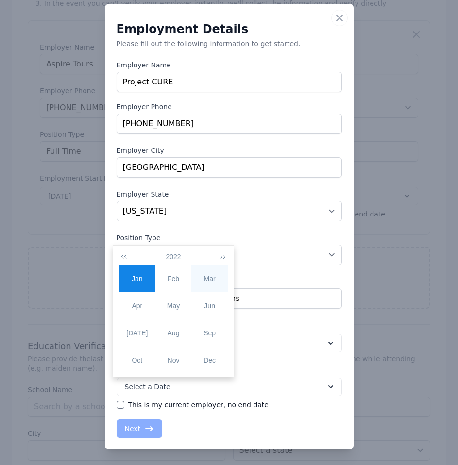
click at [204, 280] on div "Mar" at bounding box center [209, 279] width 36 height 10
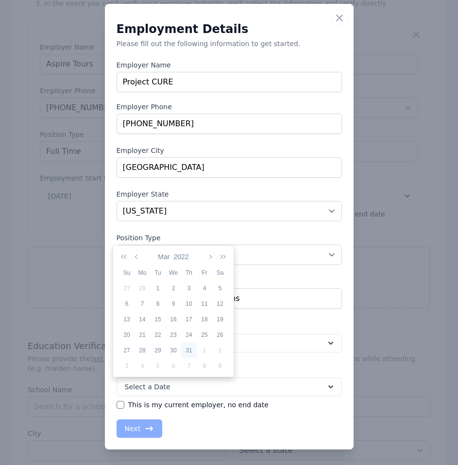
click at [188, 350] on div "31" at bounding box center [189, 350] width 16 height 9
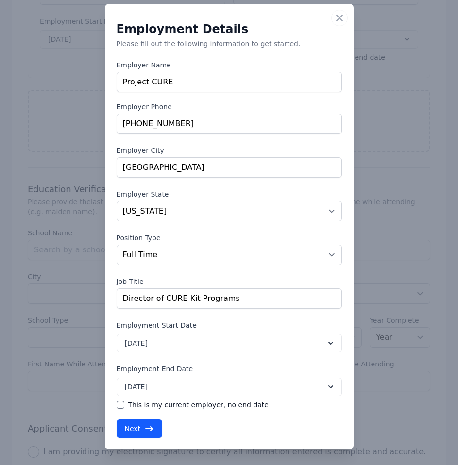
scroll to position [825, 0]
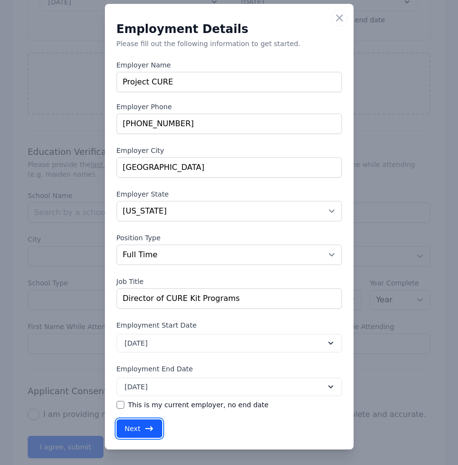
click at [136, 432] on button "Next" at bounding box center [140, 429] width 46 height 18
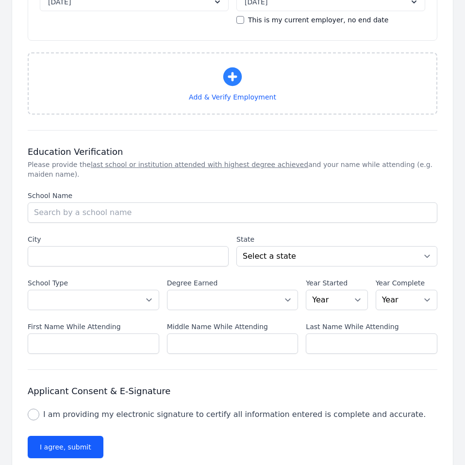
select select "CO"
select select "fulltime"
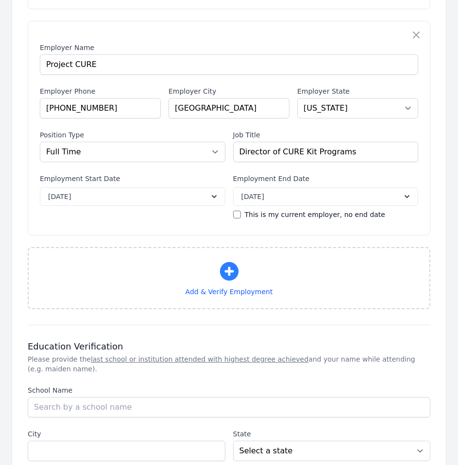
scroll to position [874, 0]
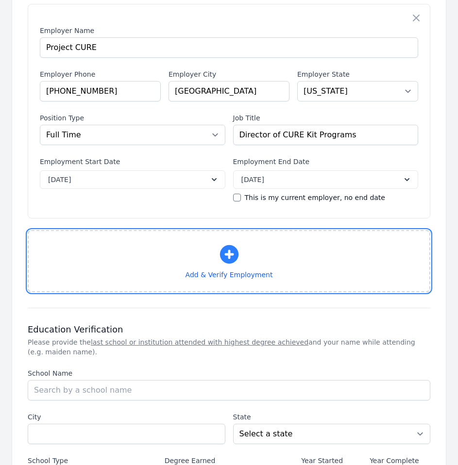
click at [259, 273] on button "Add & Verify Employment" at bounding box center [229, 261] width 403 height 62
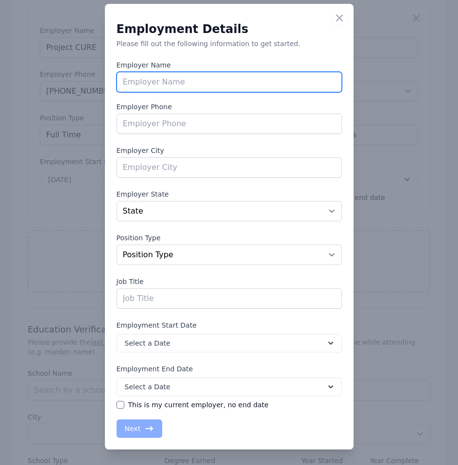
click at [185, 81] on input "text" at bounding box center [229, 82] width 225 height 20
type input "Spring Institute for Intercultural Learning"
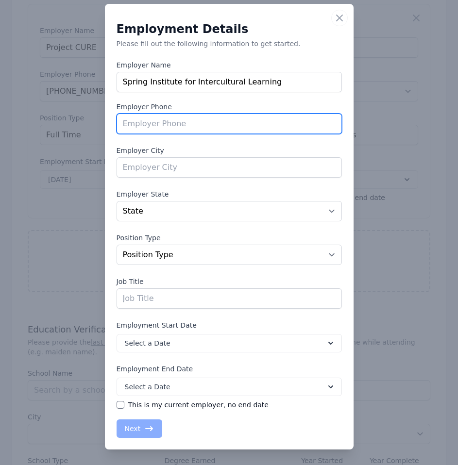
click at [292, 119] on input "tel" at bounding box center [229, 124] width 225 height 20
click at [152, 121] on input "tel" at bounding box center [229, 124] width 225 height 20
paste input "(303) 863-0188"
type input "(303) 863-0188"
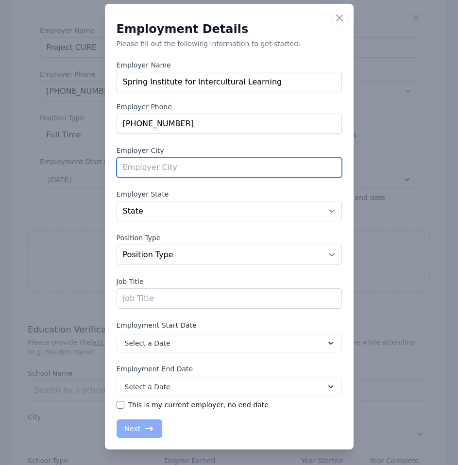
click at [250, 171] on input "text" at bounding box center [229, 167] width 225 height 20
type input "[GEOGRAPHIC_DATA]"
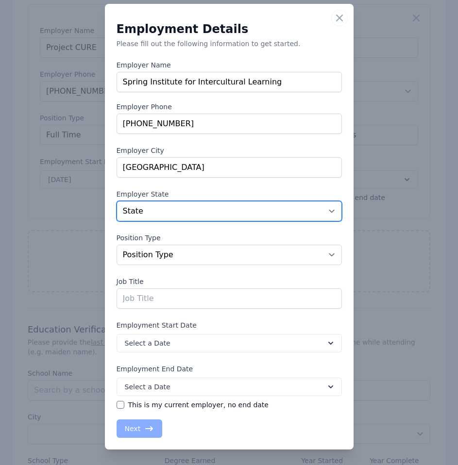
select select "CO"
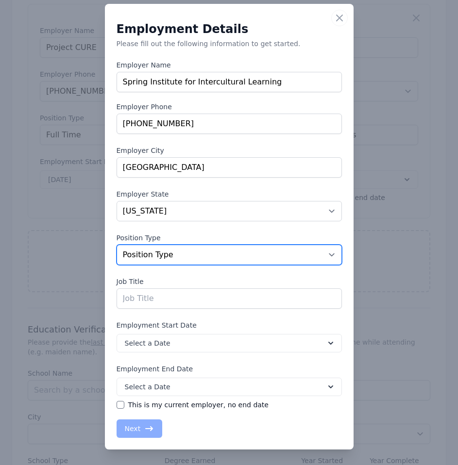
click at [185, 253] on select "Position Type Full Time Part time Self Employed Contract Internship Other" at bounding box center [229, 255] width 225 height 20
select select "fulltime"
click at [117, 245] on select "Position Type Full Time Part time Self Employed Contract Internship Other" at bounding box center [229, 255] width 225 height 20
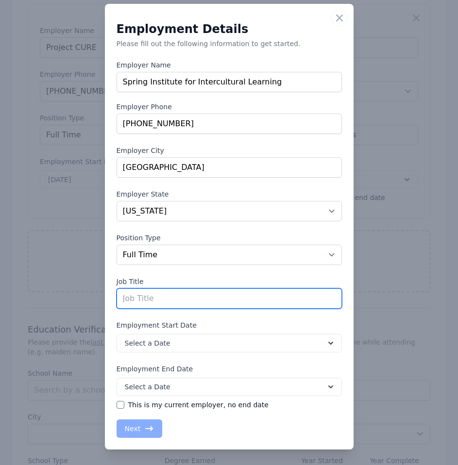
click at [228, 300] on input "text" at bounding box center [229, 298] width 225 height 20
type input "Youth Programs Coordinator"
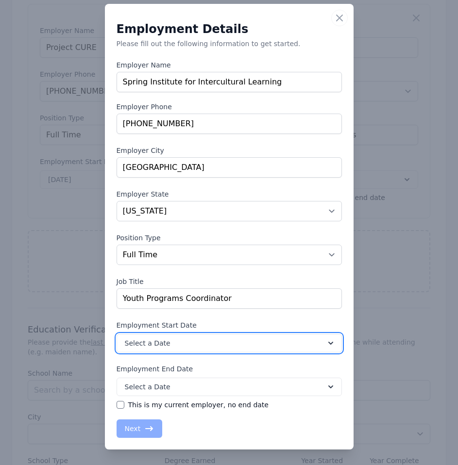
click at [186, 341] on button "Select a Date" at bounding box center [229, 343] width 225 height 18
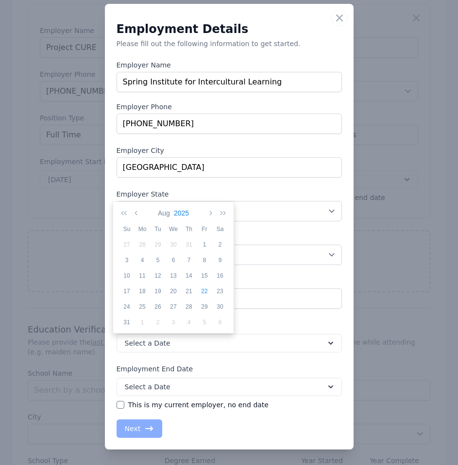
click at [189, 212] on button "2025" at bounding box center [181, 213] width 19 height 17
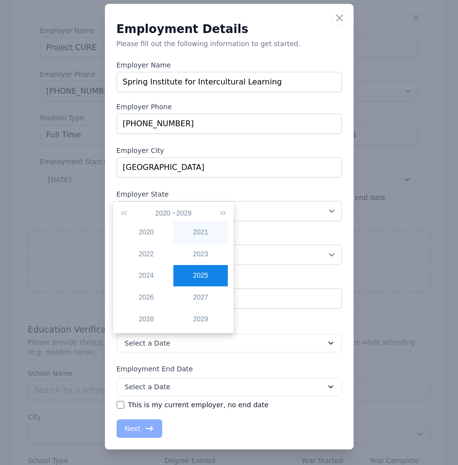
click at [196, 229] on div "2021" at bounding box center [200, 232] width 54 height 10
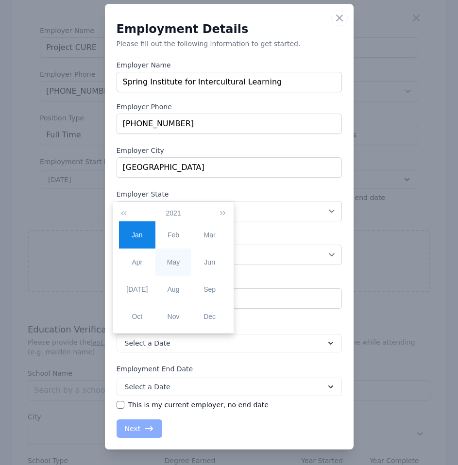
click at [170, 259] on div "May" at bounding box center [173, 262] width 36 height 10
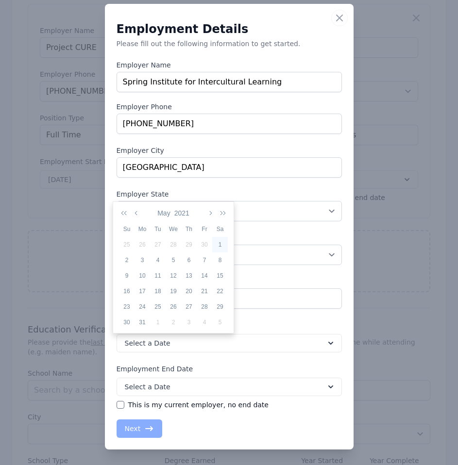
click at [219, 244] on div "1" at bounding box center [220, 244] width 16 height 9
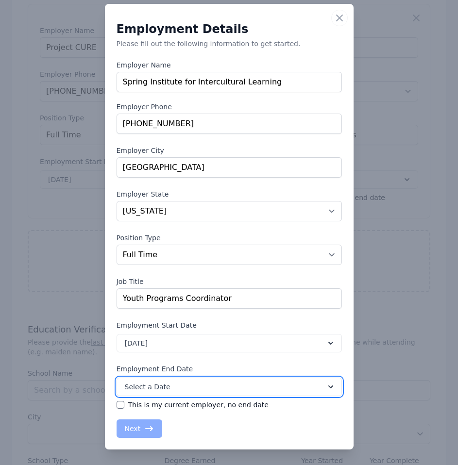
click at [217, 387] on button "Select a Date" at bounding box center [229, 387] width 225 height 18
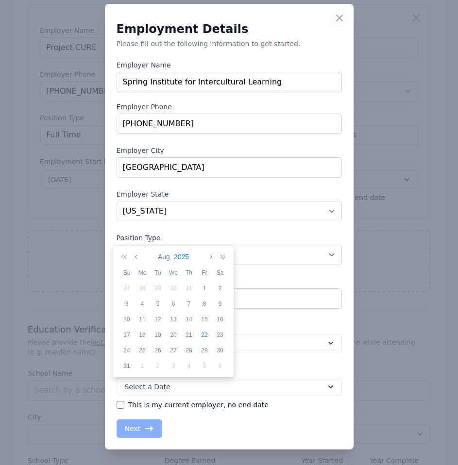
click at [187, 257] on button "2025" at bounding box center [181, 257] width 19 height 17
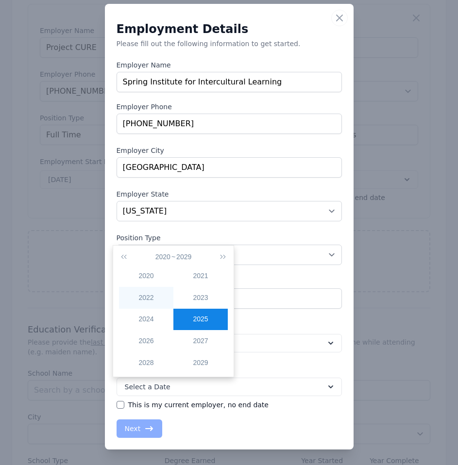
click at [155, 293] on div "2022" at bounding box center [146, 298] width 54 height 10
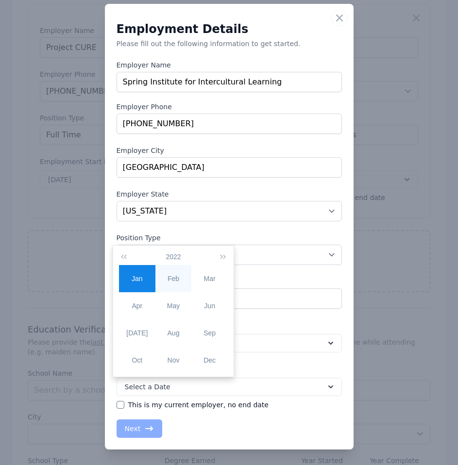
click at [180, 275] on div "Feb" at bounding box center [173, 279] width 36 height 10
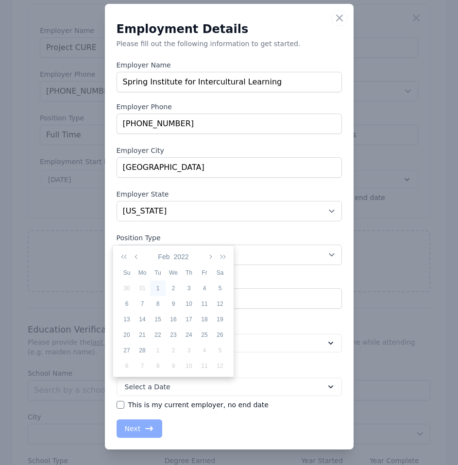
click at [159, 290] on div "1" at bounding box center [158, 288] width 16 height 9
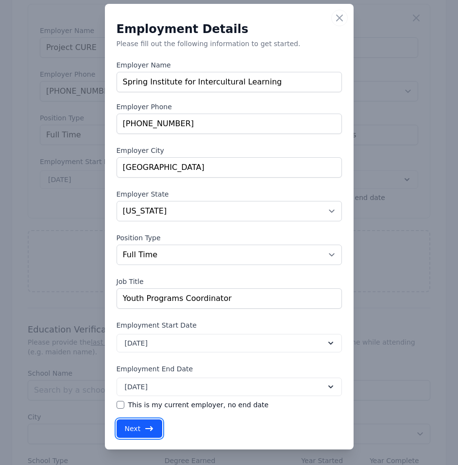
click at [132, 424] on button "Next" at bounding box center [140, 429] width 46 height 18
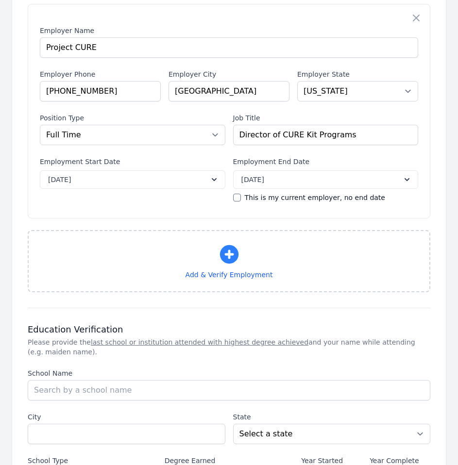
select select "CO"
select select "fulltime"
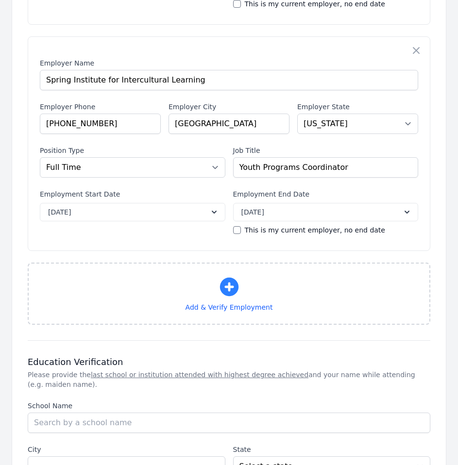
scroll to position [1068, 0]
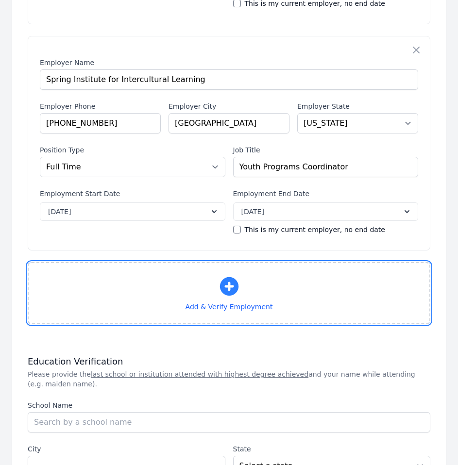
click at [238, 275] on icon "button" at bounding box center [229, 286] width 23 height 23
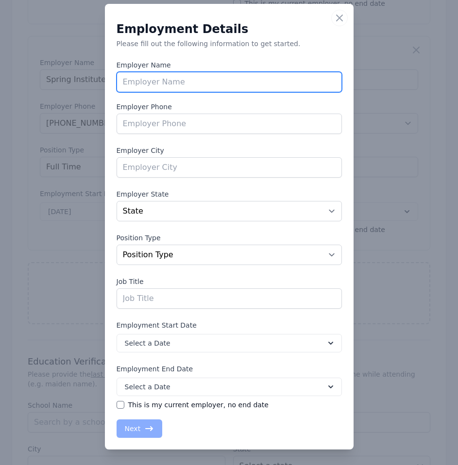
click at [230, 88] on input "text" at bounding box center [229, 82] width 225 height 20
type input "Bluebird Backcountry"
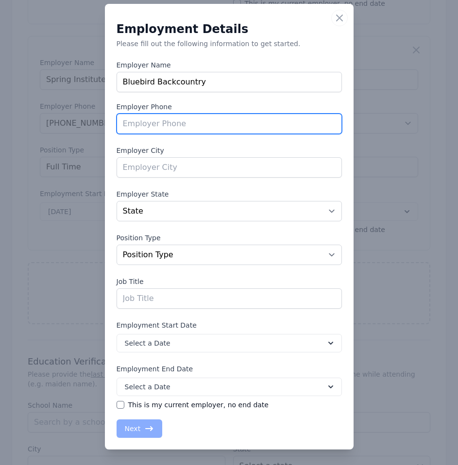
click at [229, 125] on input "tel" at bounding box center [229, 124] width 225 height 20
type input "NA"
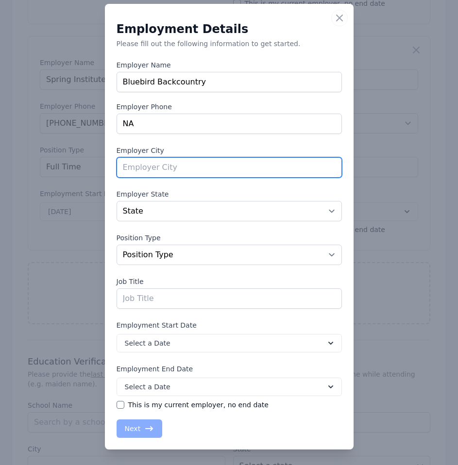
click at [221, 158] on input "text" at bounding box center [229, 167] width 225 height 20
type input "[GEOGRAPHIC_DATA]"
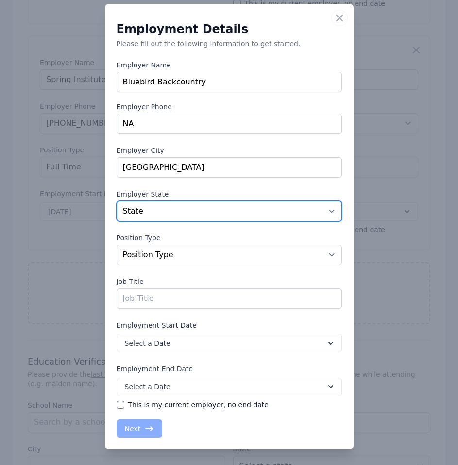
select select "CO"
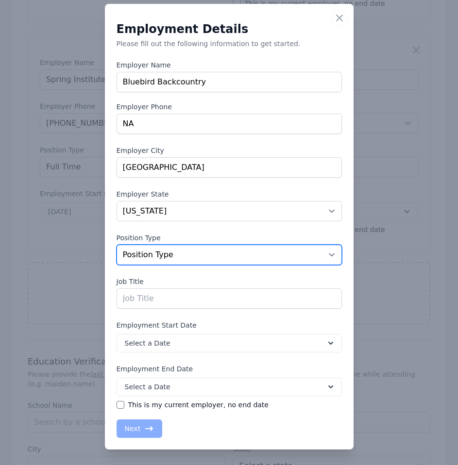
click at [194, 259] on select "Position Type Full Time Part time Self Employed Contract Internship Other" at bounding box center [229, 255] width 225 height 20
select select "fulltime"
click at [117, 245] on select "Position Type Full Time Part time Self Employed Contract Internship Other" at bounding box center [229, 255] width 225 height 20
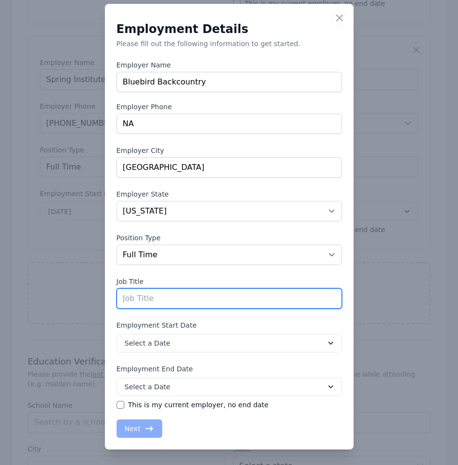
click at [185, 295] on input "text" at bounding box center [229, 298] width 225 height 20
type input "Food and Beverage Manager"
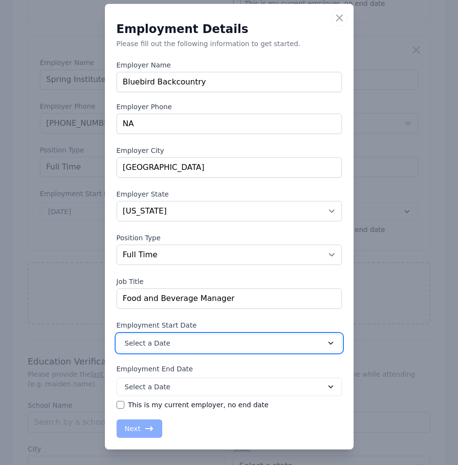
click at [214, 349] on button "Select a Date" at bounding box center [229, 343] width 225 height 18
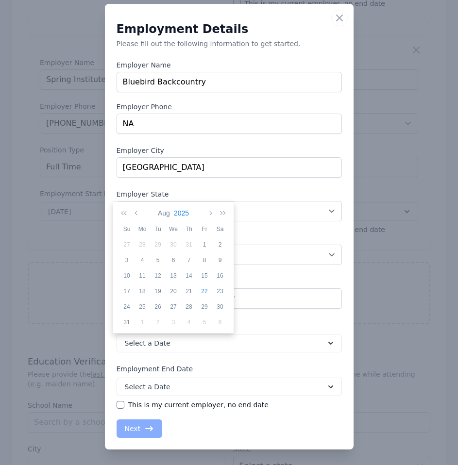
click at [190, 208] on button "2025" at bounding box center [181, 213] width 19 height 17
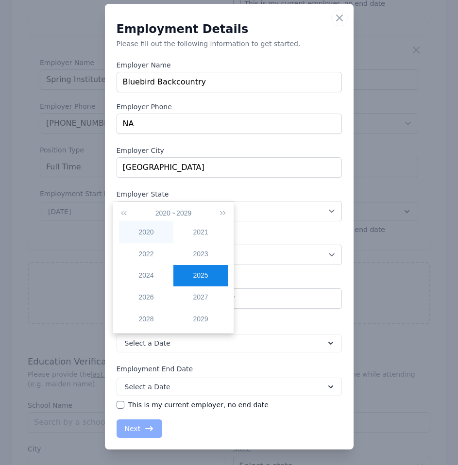
click at [161, 235] on div "2020" at bounding box center [146, 232] width 54 height 10
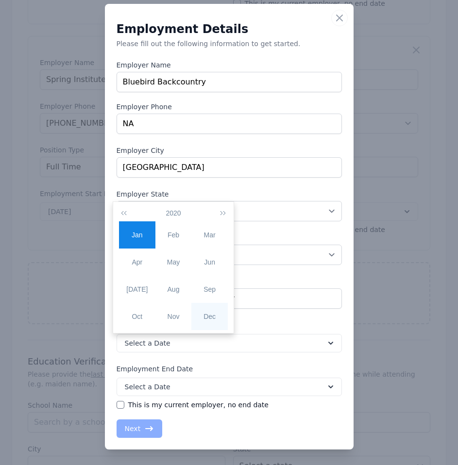
click at [207, 320] on div "Dec" at bounding box center [209, 317] width 36 height 10
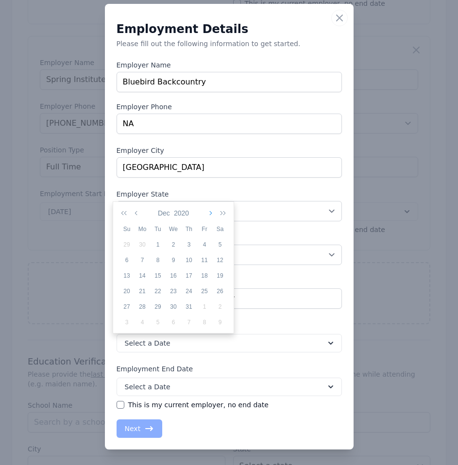
click at [208, 214] on icon "button" at bounding box center [209, 213] width 5 height 8
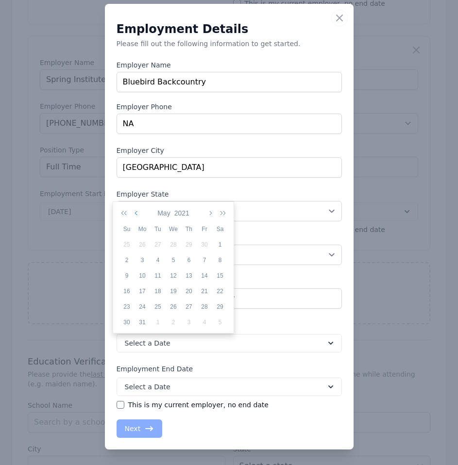
click at [137, 214] on icon "button" at bounding box center [137, 213] width 5 height 8
click at [207, 307] on div "30" at bounding box center [205, 307] width 16 height 9
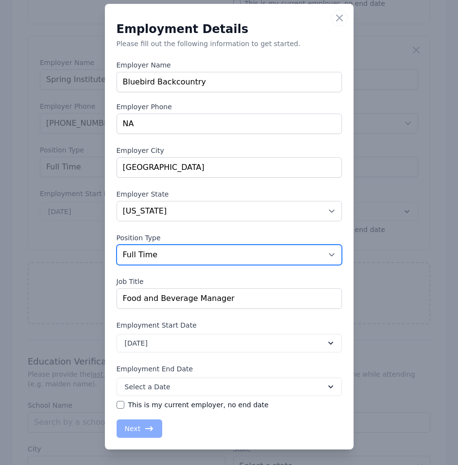
click at [223, 257] on select "Position Type Full Time Part time Self Employed Contract Internship Other" at bounding box center [229, 255] width 225 height 20
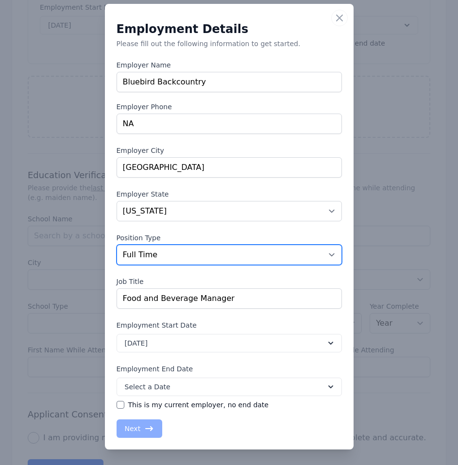
scroll to position [1263, 0]
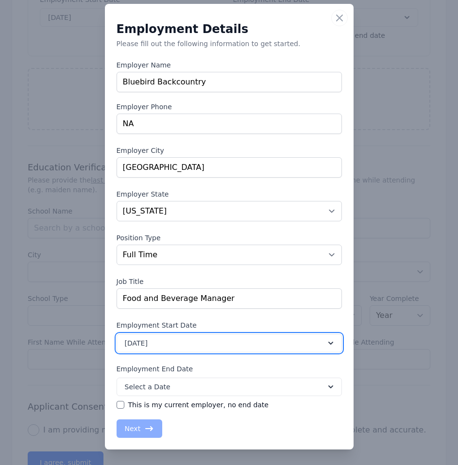
click at [199, 342] on button "April 30, 2021" at bounding box center [229, 343] width 225 height 18
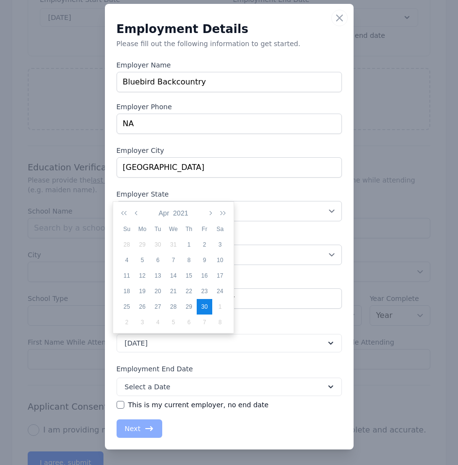
click at [142, 214] on div "Apr 2021" at bounding box center [173, 213] width 109 height 17
click at [139, 213] on icon "button" at bounding box center [137, 213] width 5 height 8
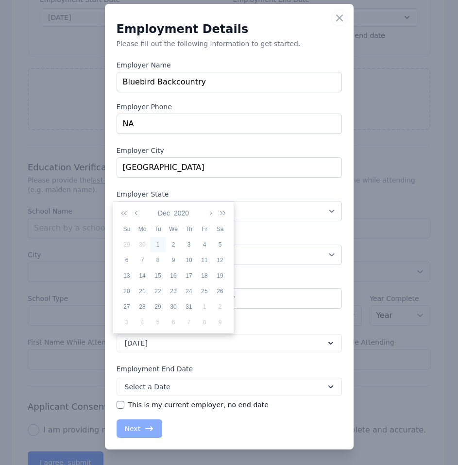
click at [155, 243] on div "1" at bounding box center [158, 244] width 16 height 9
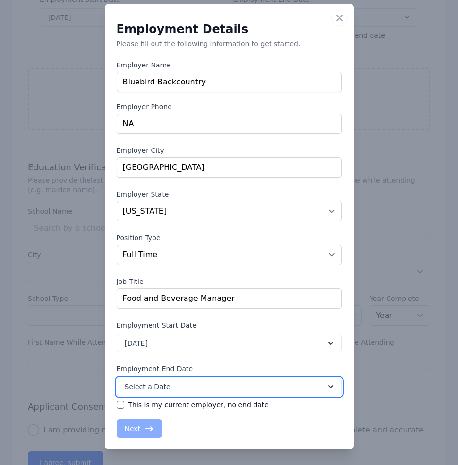
click at [184, 387] on button "Select a Date" at bounding box center [229, 387] width 225 height 18
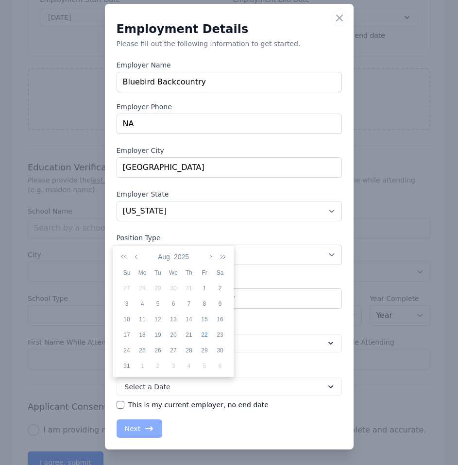
click at [191, 257] on div "Aug 2025" at bounding box center [173, 257] width 109 height 17
click at [185, 257] on button "2025" at bounding box center [181, 257] width 19 height 17
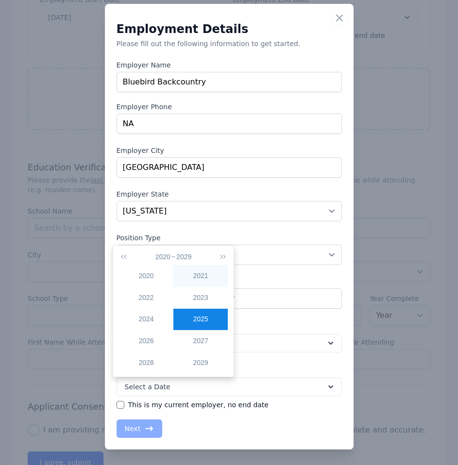
click at [187, 279] on div "2021" at bounding box center [200, 276] width 54 height 10
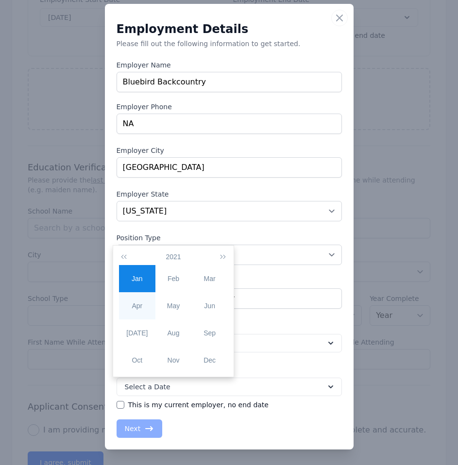
click at [150, 312] on td "Apr" at bounding box center [137, 305] width 36 height 27
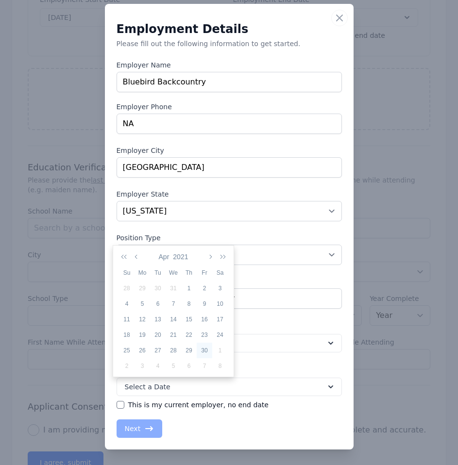
click at [205, 352] on div "30" at bounding box center [205, 350] width 16 height 9
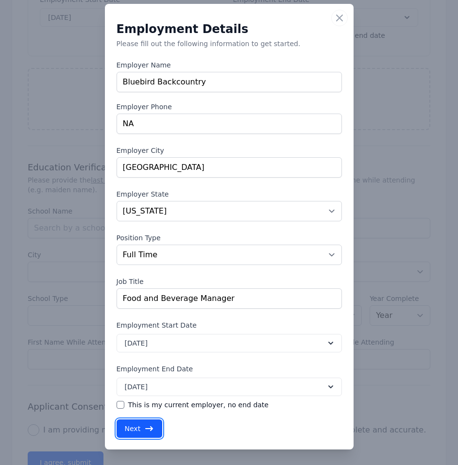
click at [146, 429] on icon "button" at bounding box center [149, 428] width 8 height 5
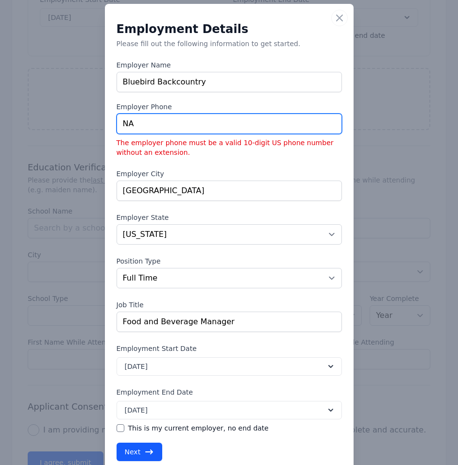
click at [239, 128] on input "NA" at bounding box center [229, 124] width 225 height 20
type input "0"
click at [218, 117] on input "tel" at bounding box center [229, 124] width 225 height 20
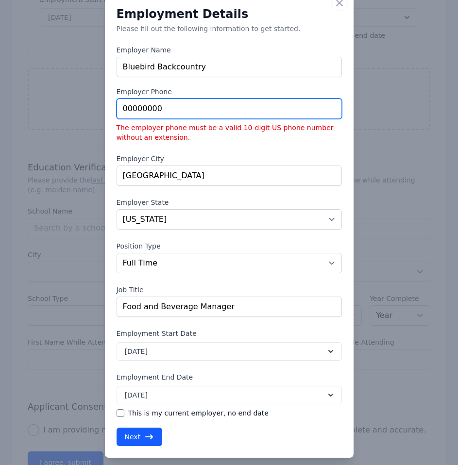
scroll to position [35, 0]
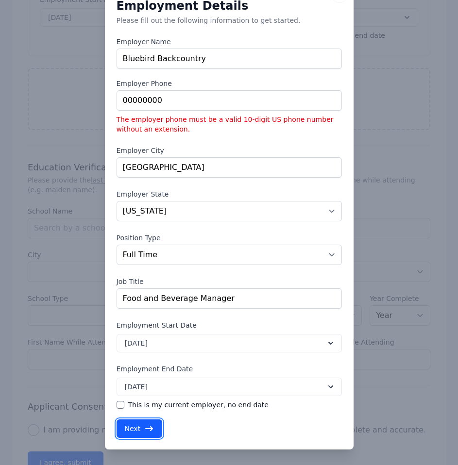
click at [121, 434] on button "Next" at bounding box center [140, 429] width 46 height 18
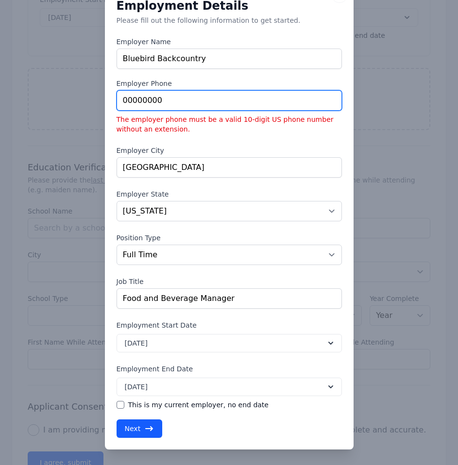
click at [212, 102] on input "00000000" at bounding box center [229, 100] width 225 height 20
type input "0000000000"
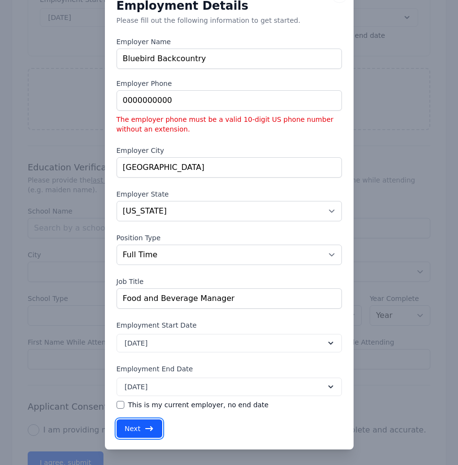
click at [154, 431] on button "Next" at bounding box center [140, 429] width 46 height 18
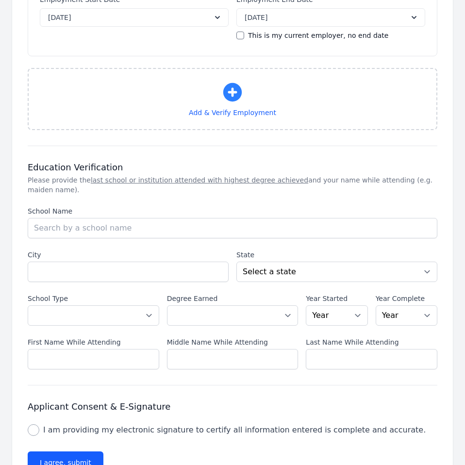
select select "CO"
select select "fulltime"
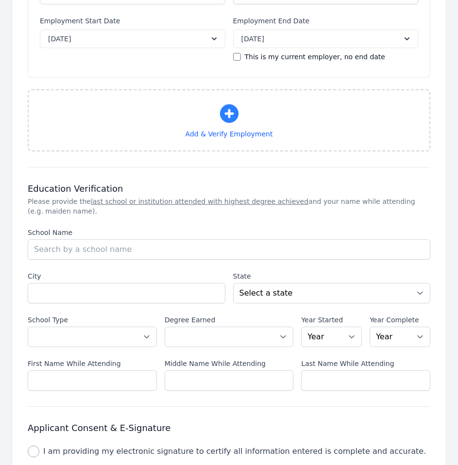
scroll to position [1505, 0]
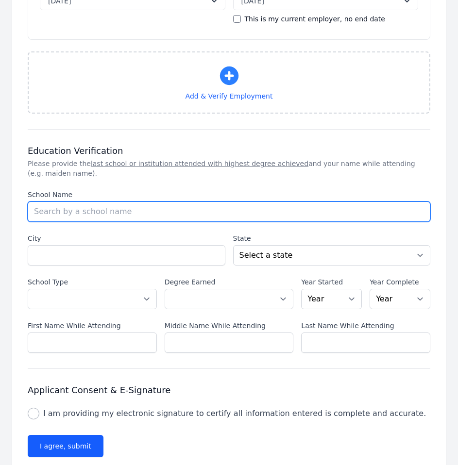
click at [153, 202] on input "School Name" at bounding box center [229, 212] width 403 height 20
type input "Colorado state university global"
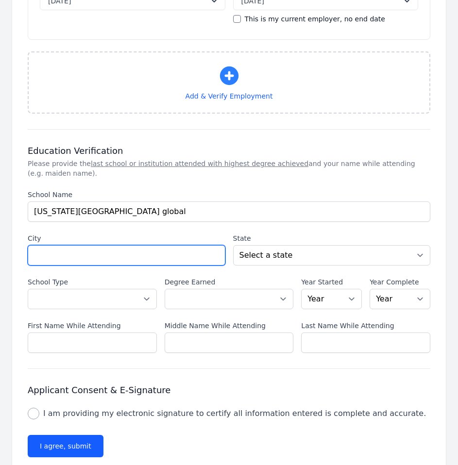
click at [180, 245] on input "City" at bounding box center [127, 255] width 198 height 20
type input "[GEOGRAPHIC_DATA]"
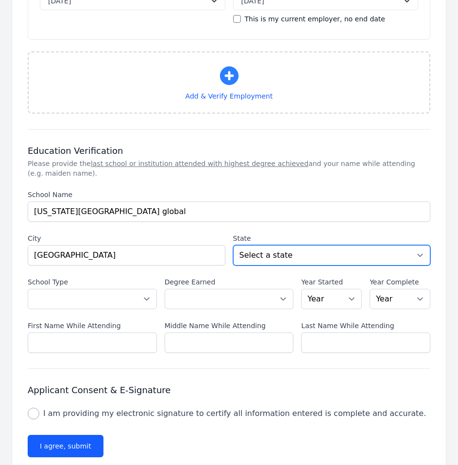
click at [310, 245] on select "Select a state Alabama Alaska Arizona Arkansas California Colorado Connecticut …" at bounding box center [332, 255] width 198 height 20
select select "CO"
click at [233, 245] on select "Select a state Alabama Alaska Arizona Arkansas California Colorado Connecticut …" at bounding box center [332, 255] width 198 height 20
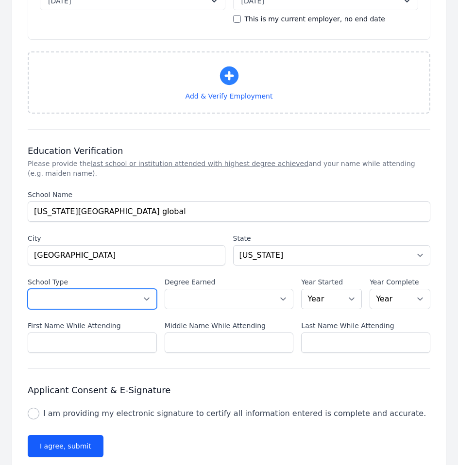
click at [96, 291] on select "Select a School Type High School U.S. College or University International Unive…" at bounding box center [92, 299] width 129 height 20
select select "us_university"
click at [28, 289] on select "Select a School Type High School U.S. College or University International Unive…" at bounding box center [92, 299] width 129 height 20
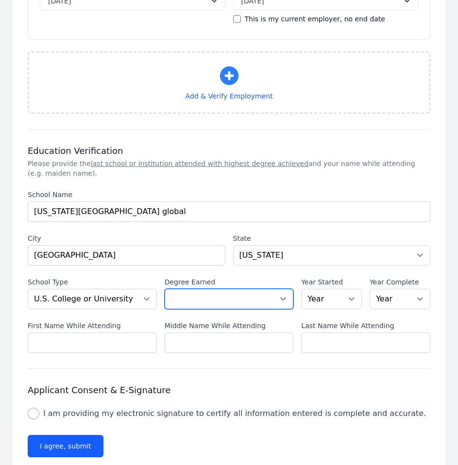
click at [202, 293] on select "Select a Degree No degree or incomplete High School Diploma or GED Associate's …" at bounding box center [229, 299] width 129 height 20
select select "bachelors"
click at [165, 289] on select "Select a Degree No degree or incomplete High School Diploma or GED Associate's …" at bounding box center [229, 299] width 129 height 20
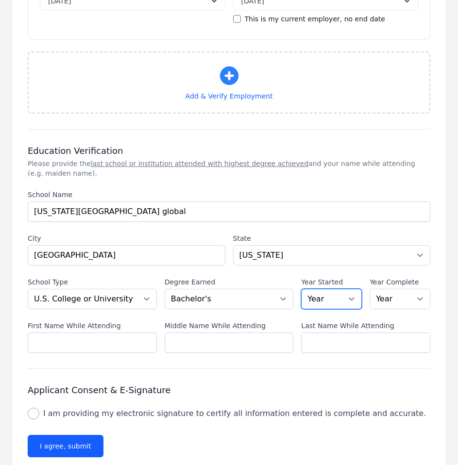
click at [338, 292] on select "Year 2025 2024 2023 2022 2021 2020 2019 2018 2017 2016 2015 2014 2013 2012 2011…" at bounding box center [331, 299] width 61 height 20
click at [354, 292] on select "Year 2025 2024 2023 2022 2021 2020 2019 2018 2017 2016 2015 2014 2013 2012 2011…" at bounding box center [331, 299] width 61 height 20
select select "2020"
click at [301, 289] on select "Year 2025 2024 2023 2022 2021 2020 2019 2018 2017 2016 2015 2014 2013 2012 2011…" at bounding box center [331, 299] width 61 height 20
click at [405, 289] on select "Year 2025 2024 2023 2022 2021 2020 2019 2018 2017 2016 2015 2014 2013 2012 2011…" at bounding box center [400, 299] width 61 height 20
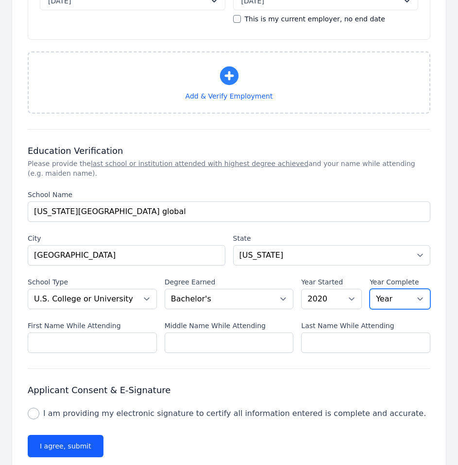
select select "2021"
click at [370, 289] on select "Year 2025 2024 2023 2022 2021 2020 2019 2018 2017 2016 2015 2014 2013 2012 2011…" at bounding box center [400, 299] width 61 height 20
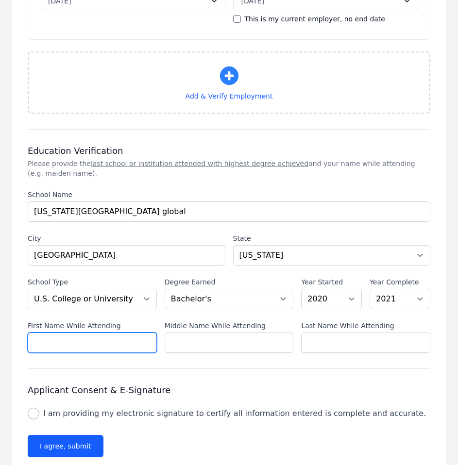
click at [112, 334] on input "First Name While Attending" at bounding box center [92, 343] width 129 height 20
type input "[PERSON_NAME]"
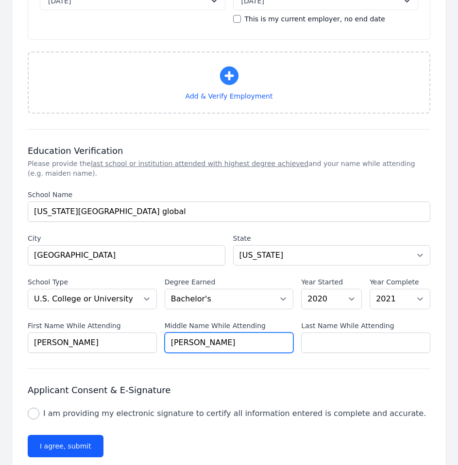
type input "[PERSON_NAME]"
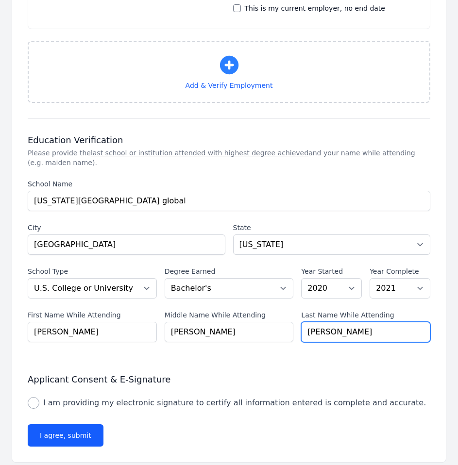
scroll to position [1519, 0]
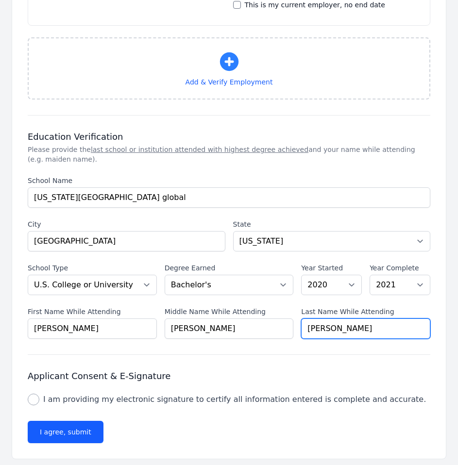
type input "[PERSON_NAME]"
click at [153, 394] on label "I am providing my electronic signature to certify all information entered is co…" at bounding box center [234, 400] width 383 height 12
click at [39, 394] on input "I am providing my electronic signature to certify all information entered is co…" at bounding box center [34, 400] width 12 height 12
checkbox input "true"
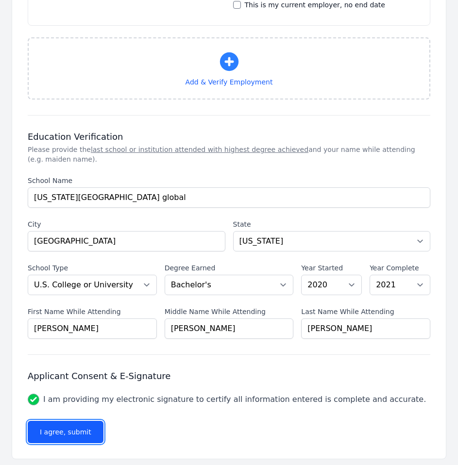
click at [71, 425] on button "I agree, submit" at bounding box center [66, 432] width 76 height 22
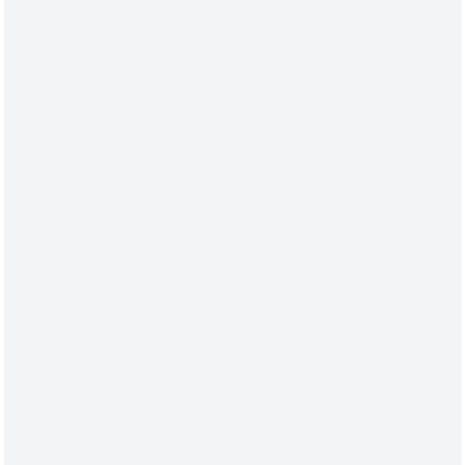
scroll to position [0, 0]
